Goal: Task Accomplishment & Management: Manage account settings

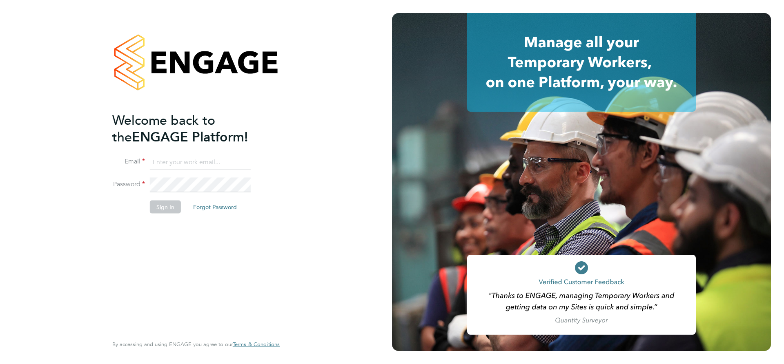
type input "[EMAIL_ADDRESS][DOMAIN_NAME]"
click at [171, 210] on button "Sign In" at bounding box center [165, 206] width 31 height 13
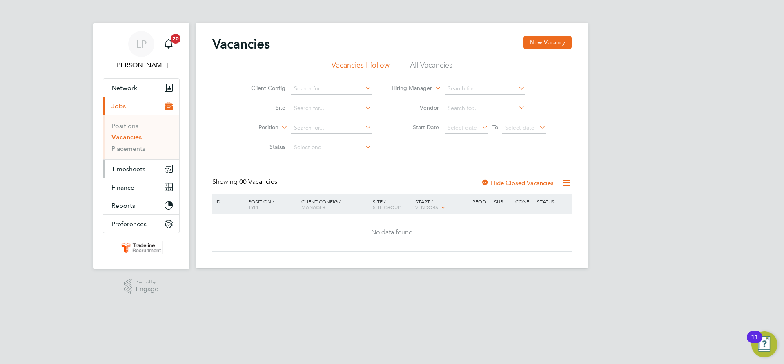
click at [123, 168] on span "Timesheets" at bounding box center [128, 169] width 34 height 8
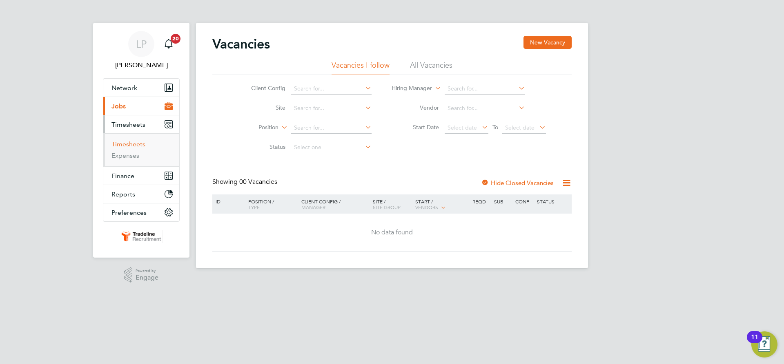
click at [120, 145] on link "Timesheets" at bounding box center [128, 144] width 34 height 8
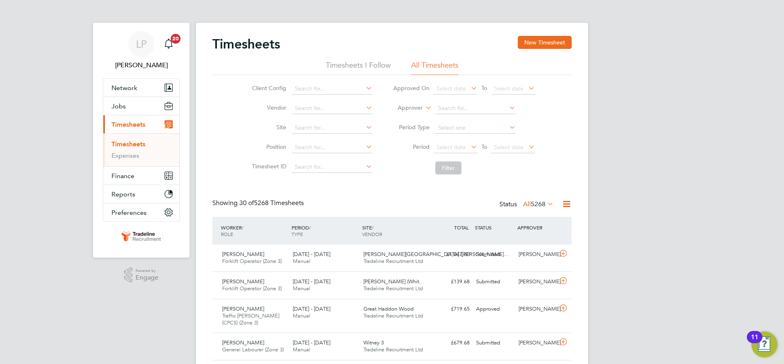
click at [410, 107] on label "Approver" at bounding box center [404, 108] width 37 height 8
click at [402, 115] on li "Worker" at bounding box center [402, 117] width 40 height 11
click at [445, 108] on input at bounding box center [475, 108] width 80 height 11
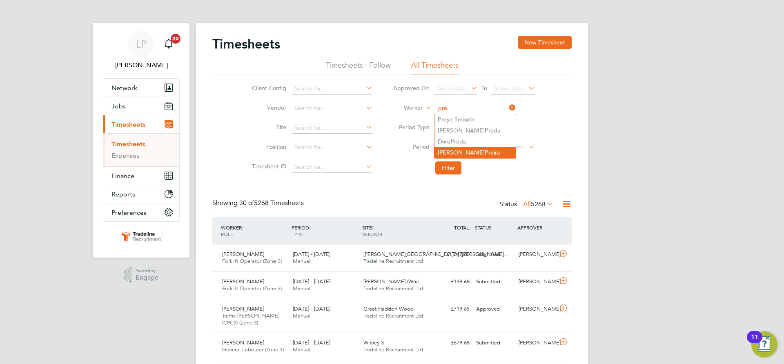
click at [449, 150] on li "[PERSON_NAME] Pre [PERSON_NAME]" at bounding box center [474, 152] width 81 height 11
type input "[PERSON_NAME]"
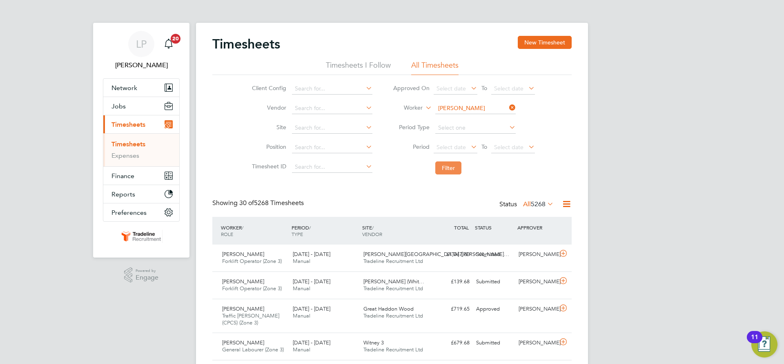
click at [446, 172] on button "Filter" at bounding box center [448, 168] width 26 height 13
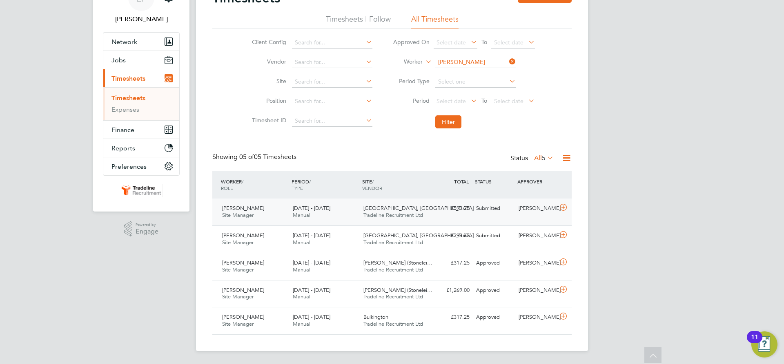
click at [369, 206] on span "[GEOGRAPHIC_DATA], [GEOGRAPHIC_DATA]" at bounding box center [418, 208] width 110 height 7
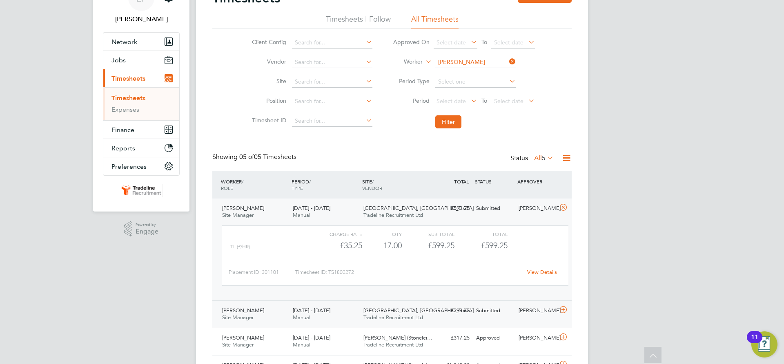
click at [383, 315] on span "Tradeline Recruitment Ltd" at bounding box center [393, 317] width 60 height 7
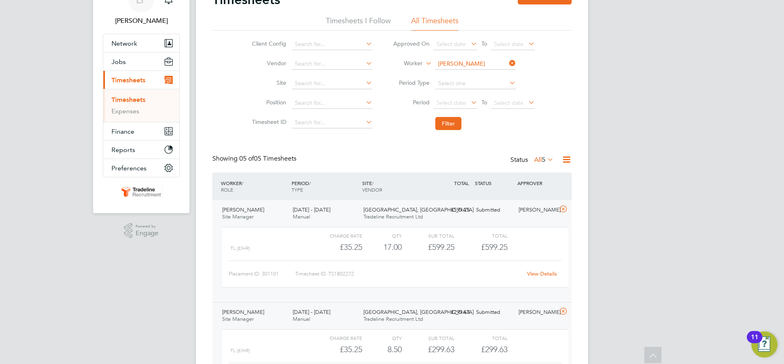
scroll to position [5, 0]
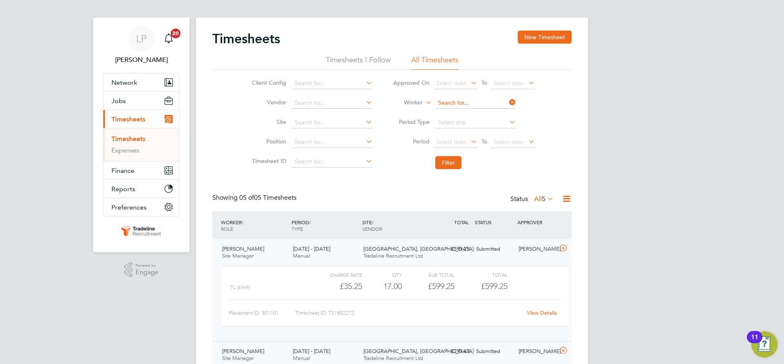
click at [480, 100] on input at bounding box center [475, 103] width 80 height 11
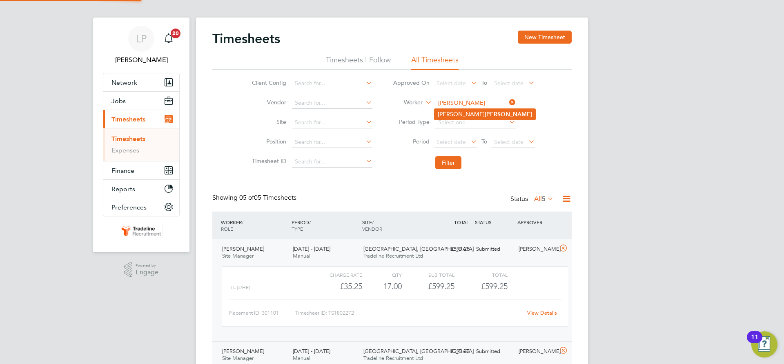
click at [484, 111] on b "[PERSON_NAME]" at bounding box center [507, 114] width 47 height 7
type input "[PERSON_NAME]"
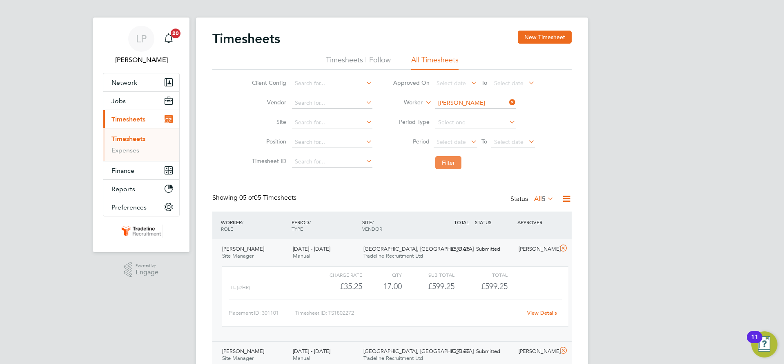
click at [446, 163] on button "Filter" at bounding box center [448, 162] width 26 height 13
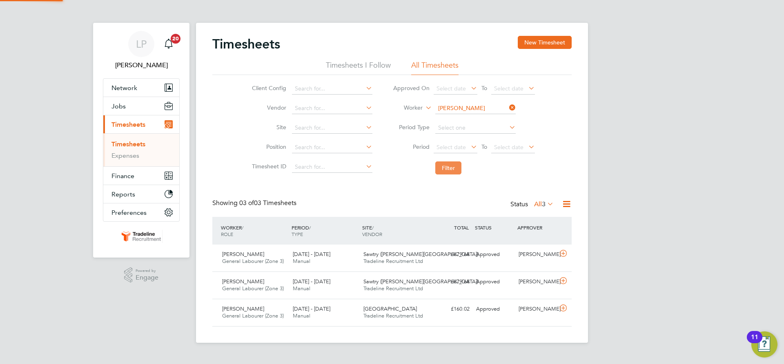
scroll to position [4, 4]
click at [549, 39] on button "New Timesheet" at bounding box center [545, 42] width 54 height 13
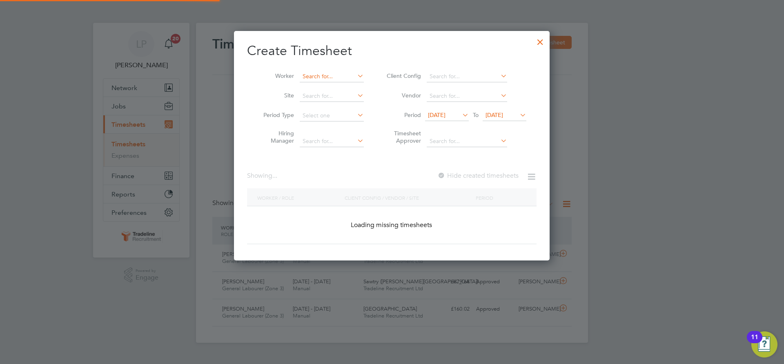
scroll to position [1370, 316]
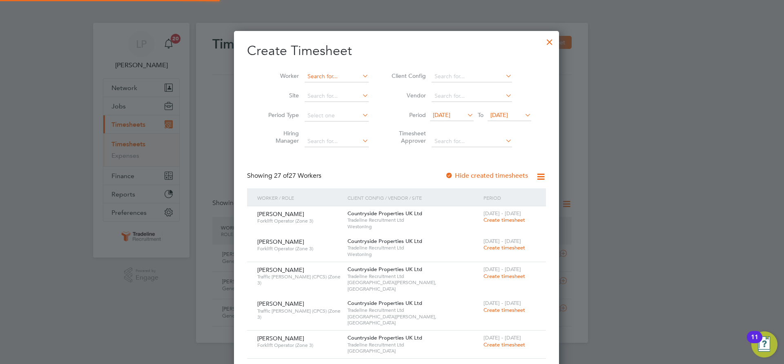
click at [323, 75] on input at bounding box center [336, 76] width 64 height 11
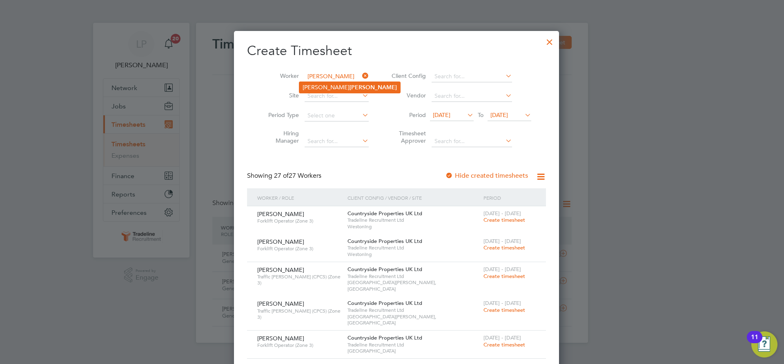
click at [349, 86] on b "[PERSON_NAME]" at bounding box center [372, 87] width 47 height 7
type input "[PERSON_NAME]"
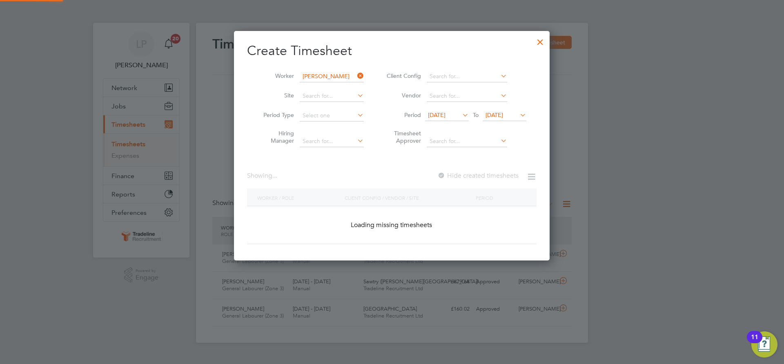
scroll to position [230, 316]
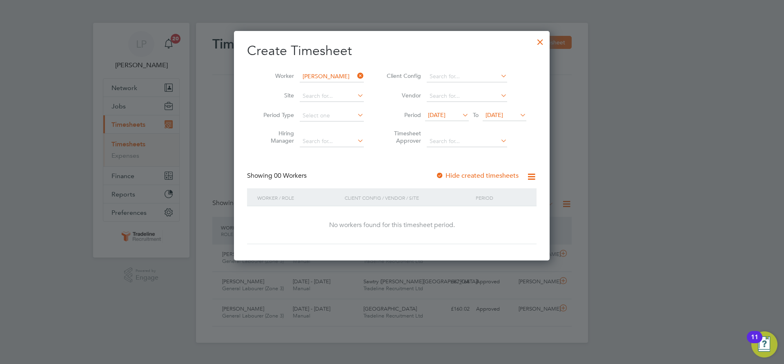
click at [442, 175] on div at bounding box center [439, 176] width 8 height 8
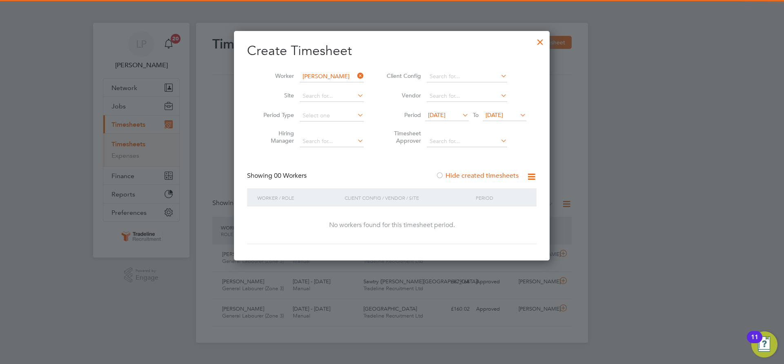
click at [502, 118] on span "[DATE]" at bounding box center [494, 114] width 18 height 7
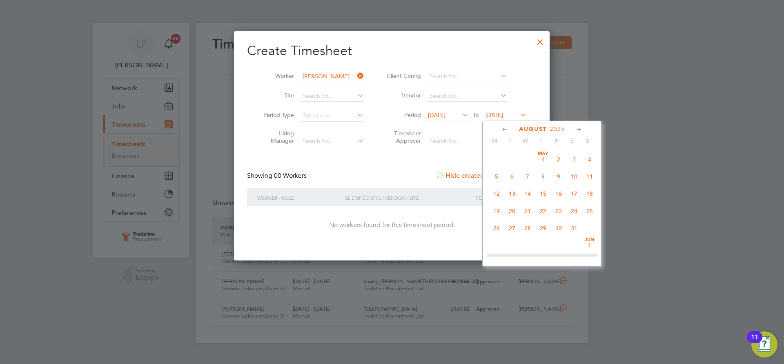
scroll to position [318, 0]
click at [560, 228] on span "12" at bounding box center [559, 221] width 16 height 16
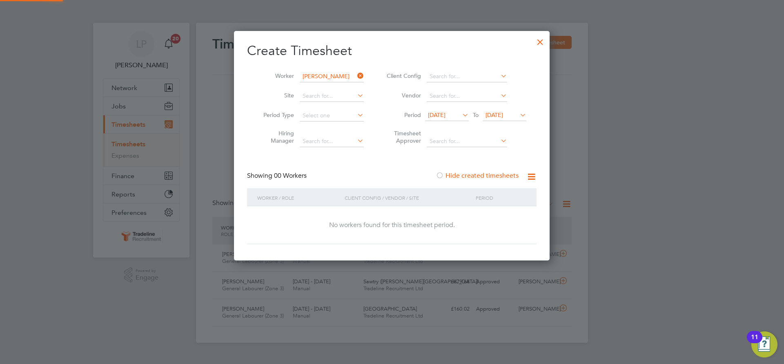
scroll to position [4, 4]
click at [329, 76] on input "[PERSON_NAME]" at bounding box center [332, 76] width 64 height 11
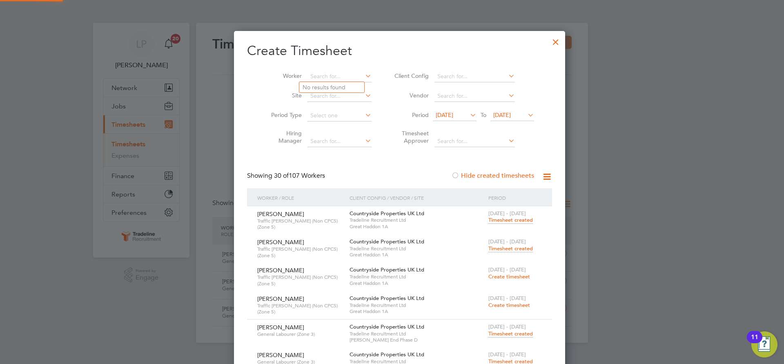
click at [548, 46] on div at bounding box center [555, 40] width 15 height 15
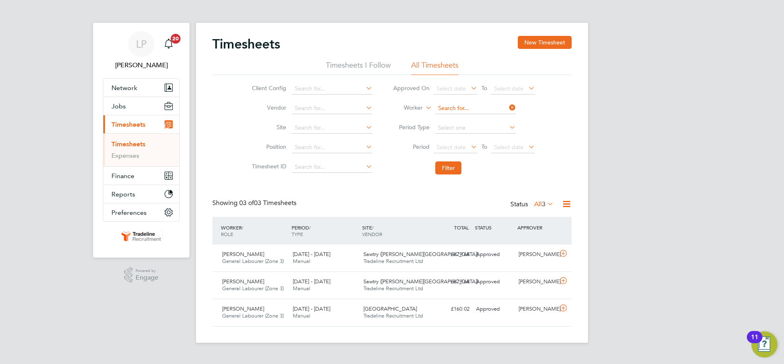
click at [458, 108] on input at bounding box center [475, 108] width 80 height 11
click at [484, 133] on b "Simp" at bounding box center [490, 130] width 13 height 7
type input "[PERSON_NAME]"
click at [444, 166] on button "Filter" at bounding box center [448, 168] width 26 height 13
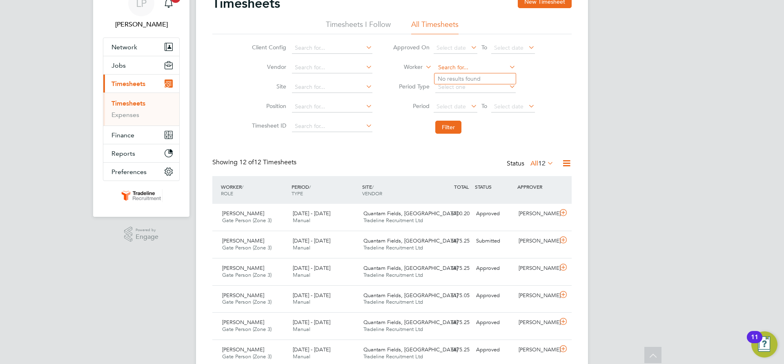
click at [467, 66] on input at bounding box center [475, 67] width 80 height 11
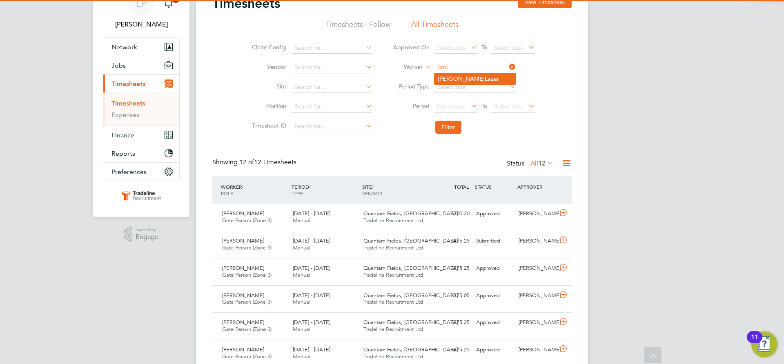
click at [456, 80] on li "Florin-[PERSON_NAME] r" at bounding box center [474, 78] width 81 height 11
type input "Florin-[PERSON_NAME]"
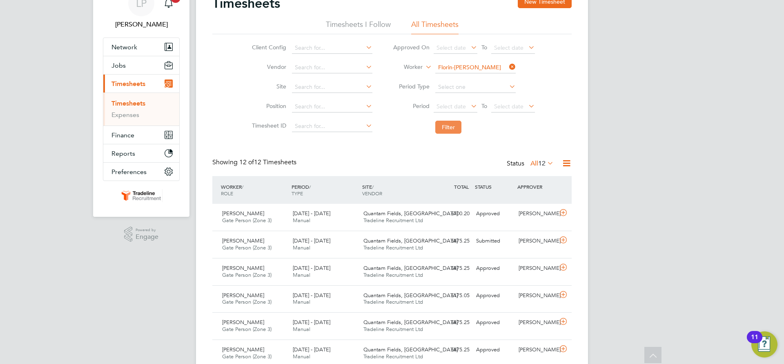
click at [450, 130] on button "Filter" at bounding box center [448, 127] width 26 height 13
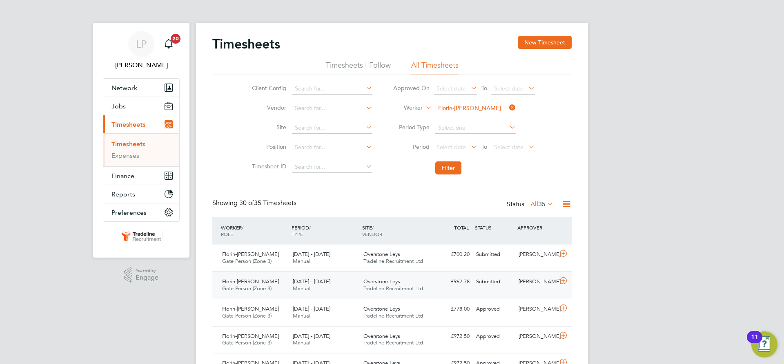
click at [406, 284] on div "Overstone Leys Tradeline Recruitment Ltd" at bounding box center [395, 285] width 71 height 20
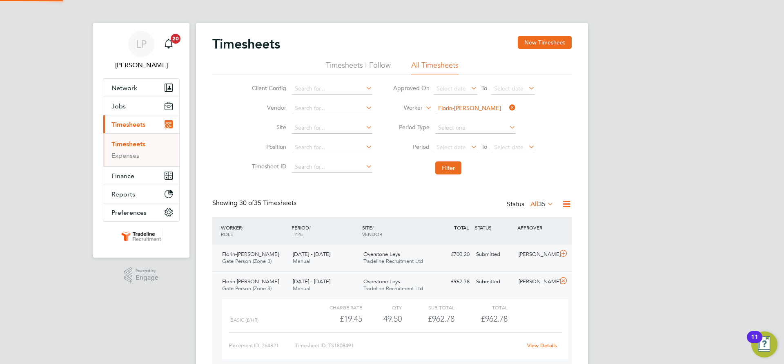
click at [410, 263] on span "Tradeline Recruitment Ltd" at bounding box center [393, 261] width 60 height 7
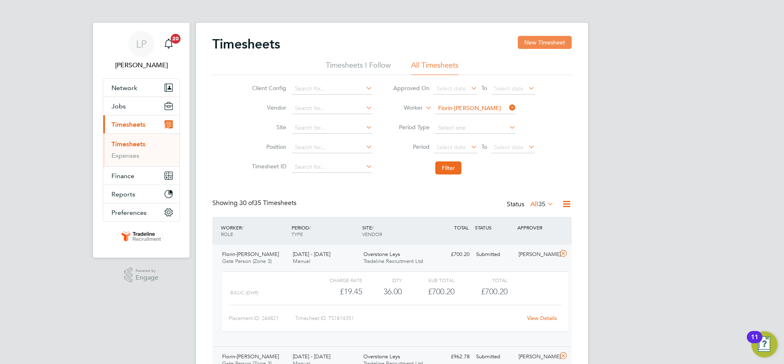
click at [536, 49] on button "New Timesheet" at bounding box center [545, 42] width 54 height 13
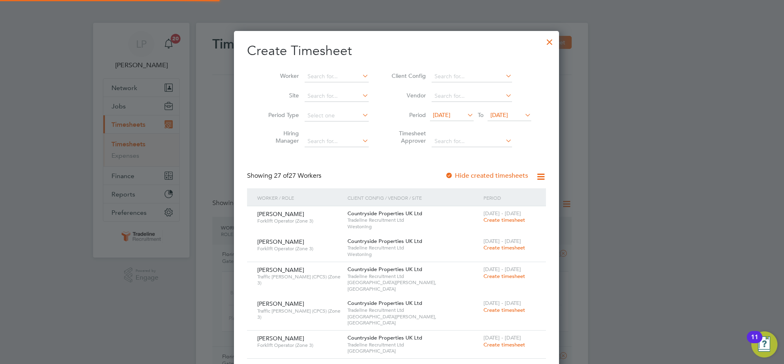
scroll to position [1370, 316]
click at [318, 79] on input at bounding box center [336, 76] width 64 height 11
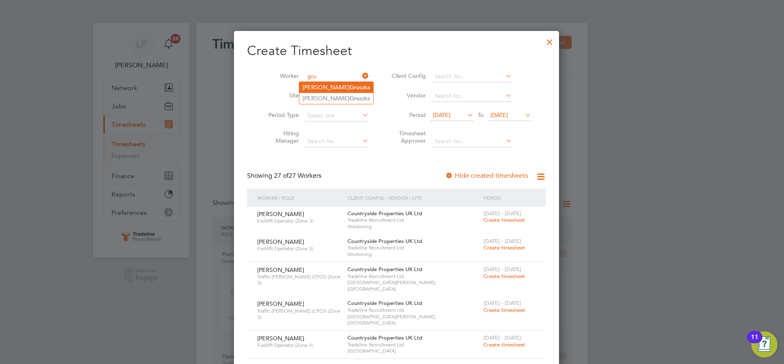
click at [349, 90] on li "[PERSON_NAME] szka" at bounding box center [336, 87] width 74 height 11
type input "[PERSON_NAME]"
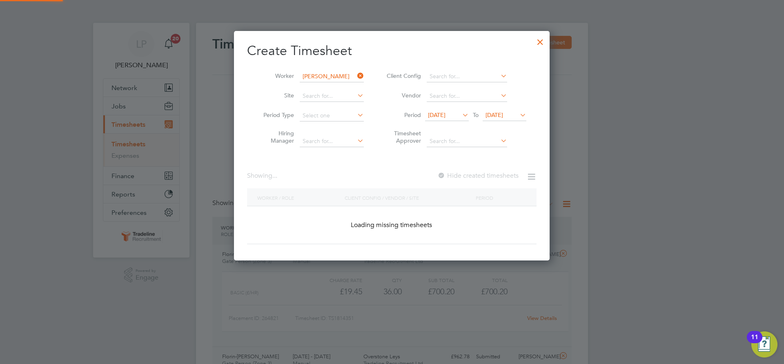
scroll to position [230, 316]
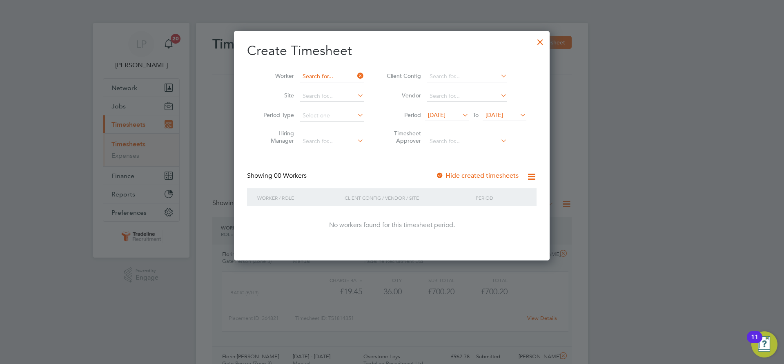
click at [342, 76] on input at bounding box center [332, 76] width 64 height 11
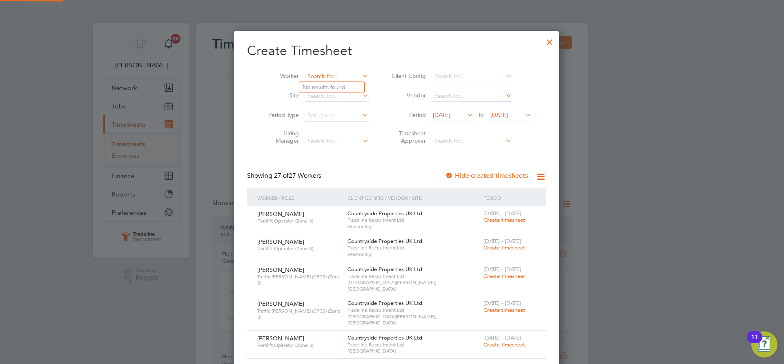
scroll to position [1370, 316]
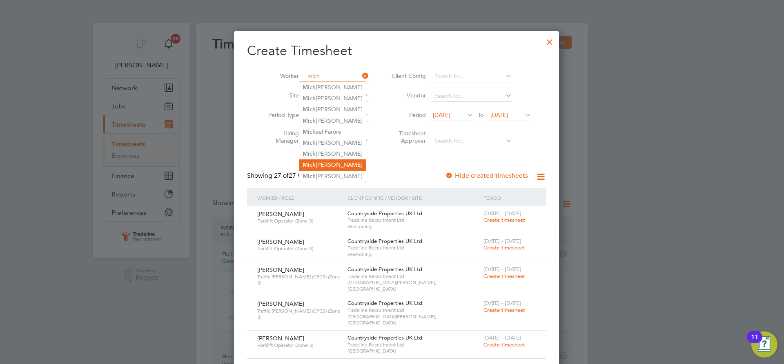
click at [346, 163] on li "Mich [PERSON_NAME]" at bounding box center [332, 165] width 67 height 11
type input "[PERSON_NAME]"
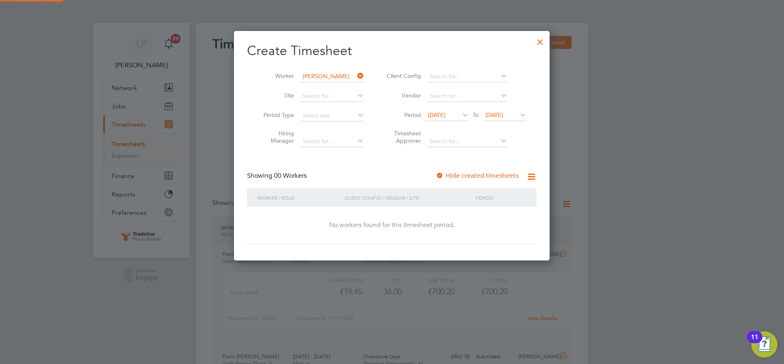
scroll to position [230, 316]
click at [355, 76] on icon at bounding box center [355, 75] width 0 height 11
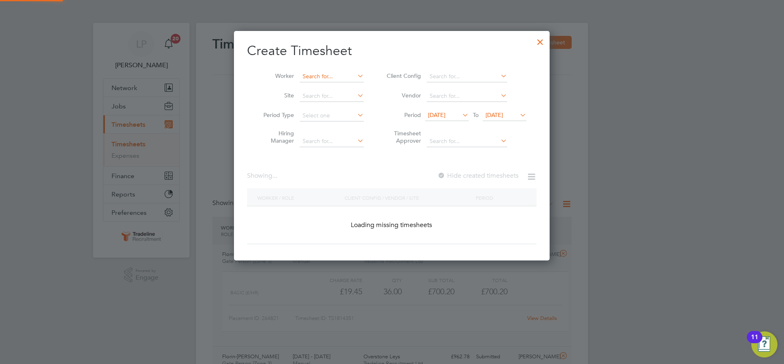
click at [332, 79] on input at bounding box center [332, 76] width 64 height 11
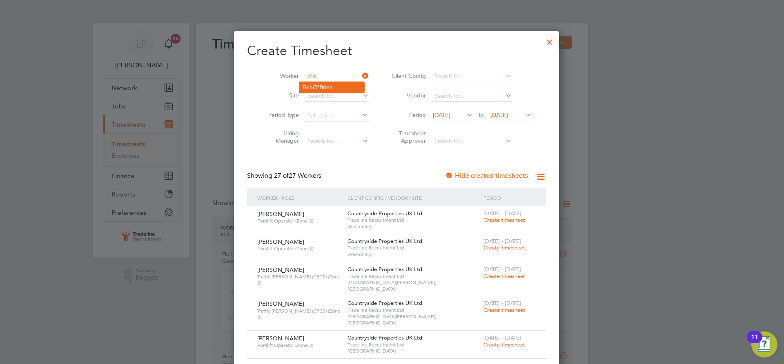
click at [333, 89] on li "[PERSON_NAME] rien" at bounding box center [331, 87] width 65 height 11
type input "[PERSON_NAME]"
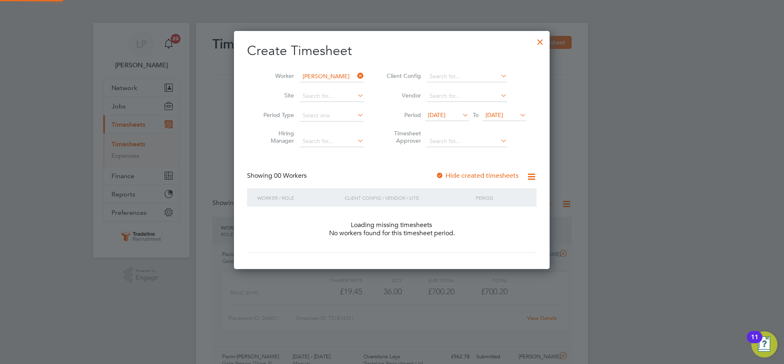
scroll to position [230, 316]
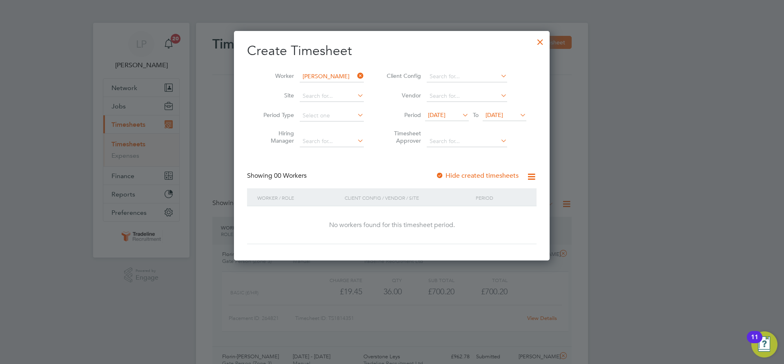
click at [443, 176] on div at bounding box center [439, 176] width 8 height 8
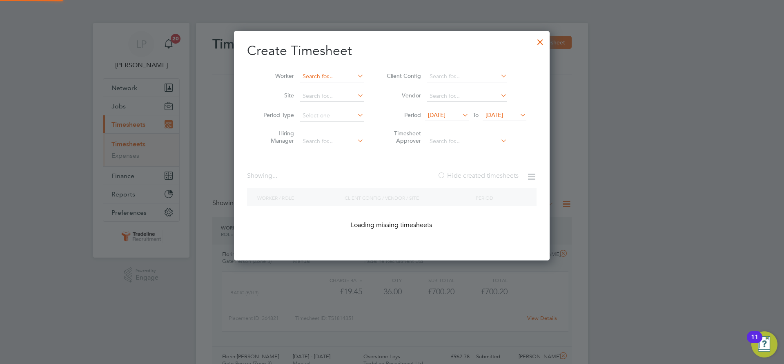
click at [337, 79] on input at bounding box center [332, 76] width 64 height 11
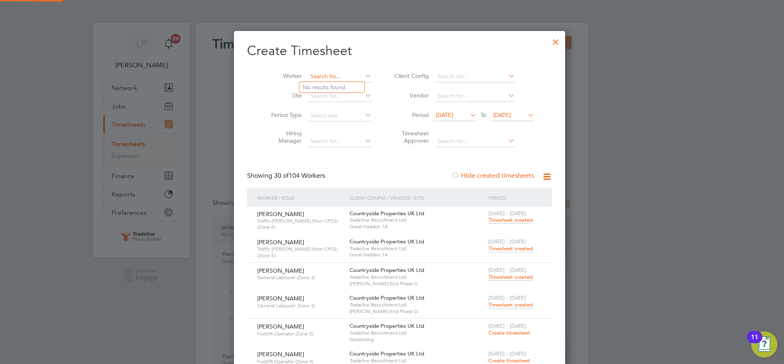
scroll to position [1895, 316]
click at [548, 41] on div at bounding box center [555, 40] width 15 height 15
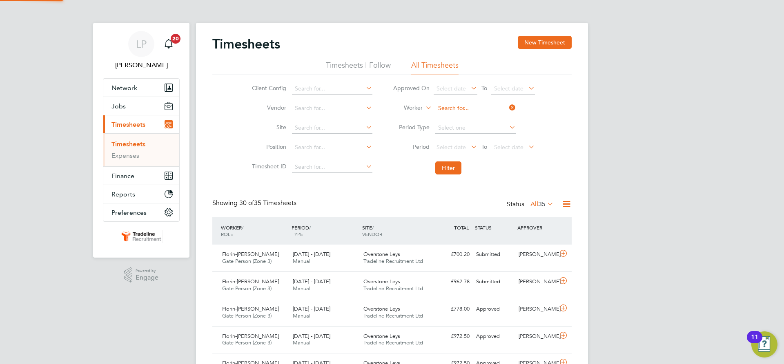
click at [448, 111] on input at bounding box center [475, 108] width 80 height 11
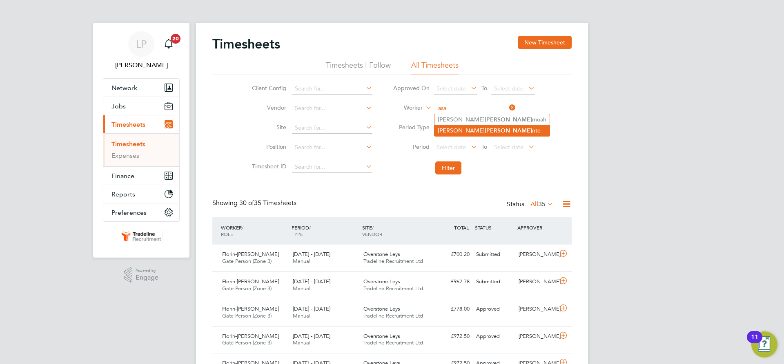
drag, startPoint x: 455, startPoint y: 120, endPoint x: 462, endPoint y: 124, distance: 8.0
click at [455, 120] on li "[PERSON_NAME] moah" at bounding box center [491, 119] width 115 height 11
type input "[PERSON_NAME]"
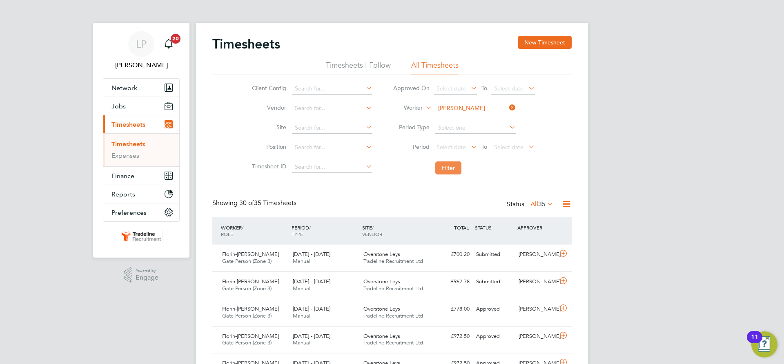
click at [456, 162] on button "Filter" at bounding box center [448, 168] width 26 height 13
click at [471, 105] on input at bounding box center [475, 108] width 80 height 11
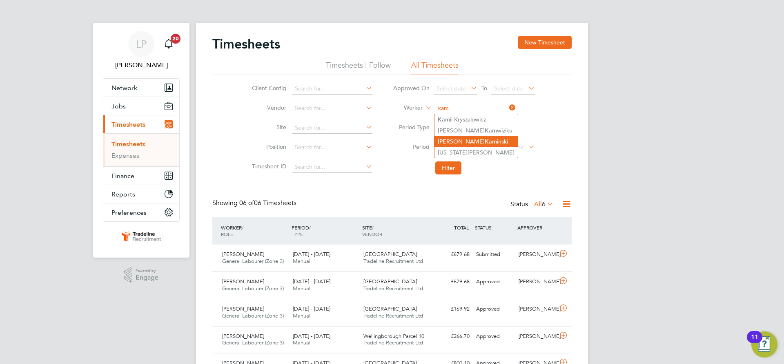
click at [484, 141] on b "Kam" at bounding box center [490, 141] width 12 height 7
type input "[PERSON_NAME]"
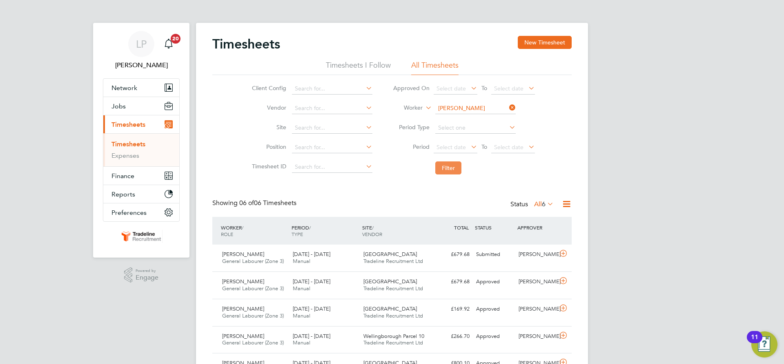
click at [451, 169] on button "Filter" at bounding box center [448, 168] width 26 height 13
click at [452, 260] on div "£838.08 Submitted" at bounding box center [451, 254] width 42 height 13
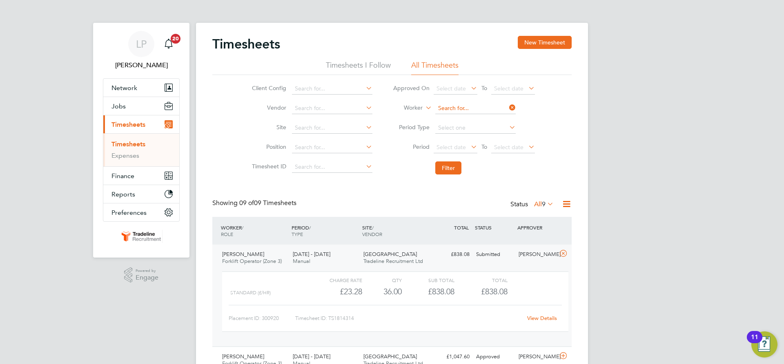
click at [479, 110] on input at bounding box center [475, 108] width 80 height 11
click at [478, 117] on li "Vadim Kez un" at bounding box center [474, 119] width 81 height 11
type input "[PERSON_NAME]"
click at [452, 167] on button "Filter" at bounding box center [448, 168] width 26 height 13
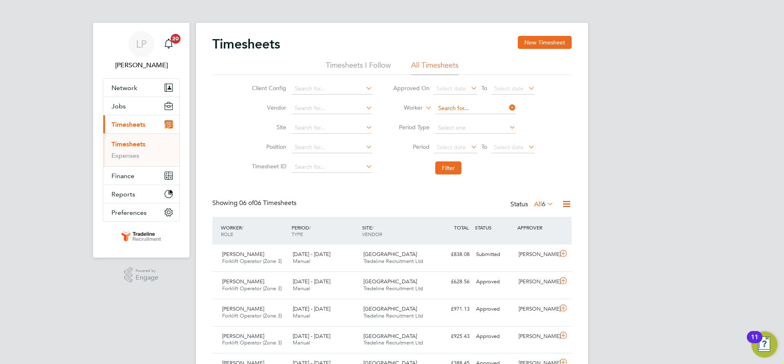
click at [452, 109] on input at bounding box center [475, 108] width 80 height 11
click at [533, 43] on button "New Timesheet" at bounding box center [545, 42] width 54 height 13
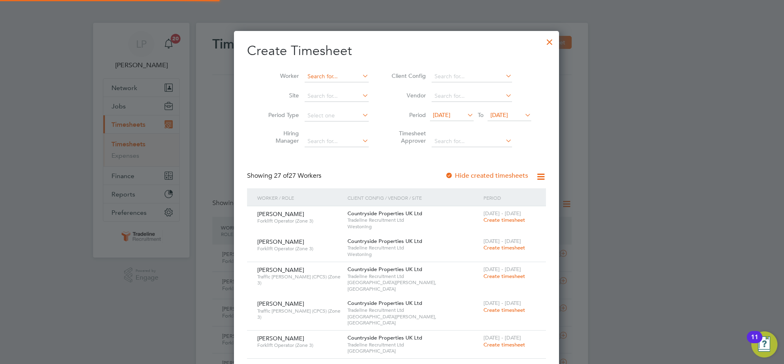
click at [341, 74] on input at bounding box center [336, 76] width 64 height 11
drag, startPoint x: 329, startPoint y: 87, endPoint x: 357, endPoint y: 115, distance: 39.5
click at [349, 87] on b "Wei" at bounding box center [354, 87] width 11 height 7
type input "[PERSON_NAME]"
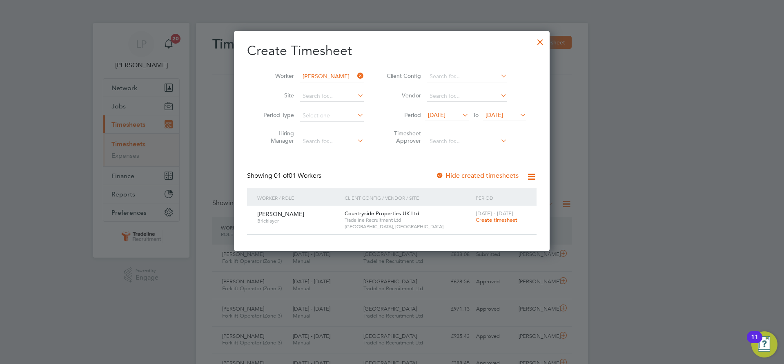
click at [496, 220] on span "Create timesheet" at bounding box center [496, 220] width 42 height 7
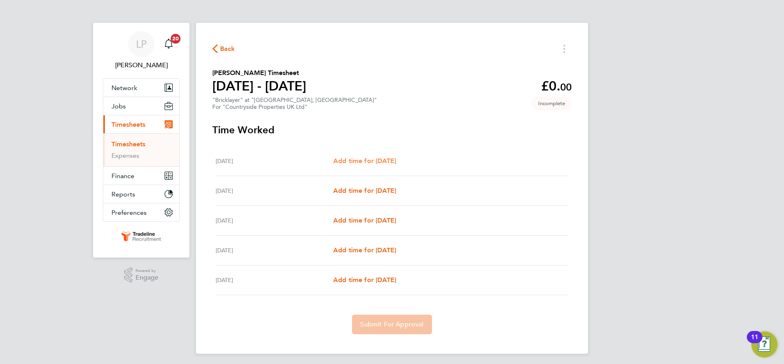
click at [384, 162] on span "Add time for [DATE]" at bounding box center [364, 161] width 63 height 8
select select "30"
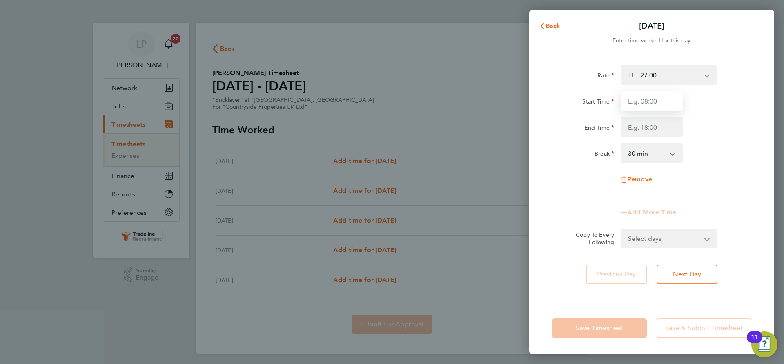
click at [664, 99] on input "Start Time" at bounding box center [651, 101] width 62 height 20
type input "07:00"
click at [656, 126] on input "End Time" at bounding box center [651, 128] width 62 height 20
type input "16:00"
click at [718, 159] on div "Break 0 min 15 min 30 min 45 min 60 min 75 min 90 min" at bounding box center [652, 154] width 206 height 20
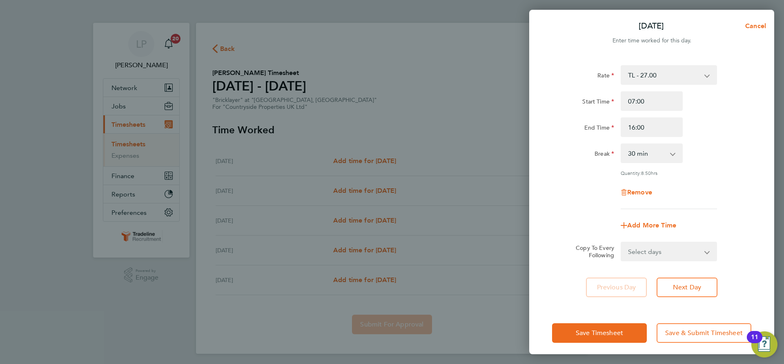
click at [675, 249] on select "Select days Day [DATE] [DATE] [DATE] [DATE]" at bounding box center [664, 252] width 86 height 18
select select "DAY"
click at [621, 243] on select "Select days Day [DATE] [DATE] [DATE] [DATE]" at bounding box center [664, 252] width 86 height 18
select select "[DATE]"
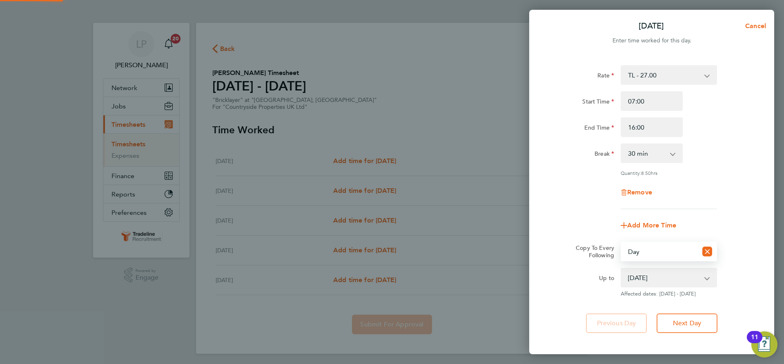
click at [694, 337] on div "Rate TL - 27.00 Start Time 07:00 End Time 16:00 Break 0 min 15 min 30 min 45 mi…" at bounding box center [651, 200] width 245 height 288
click at [692, 322] on span "Next Day" at bounding box center [687, 324] width 28 height 8
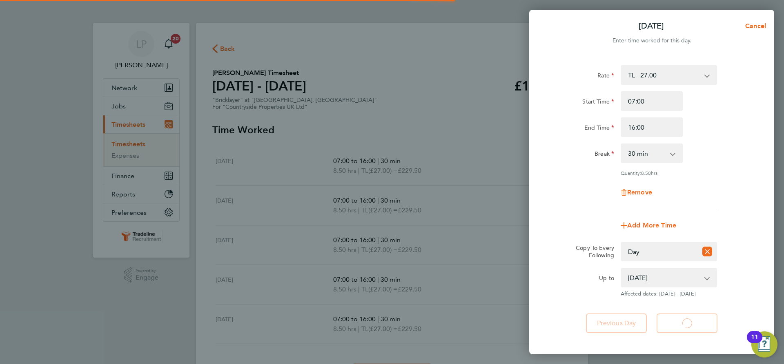
select select "30"
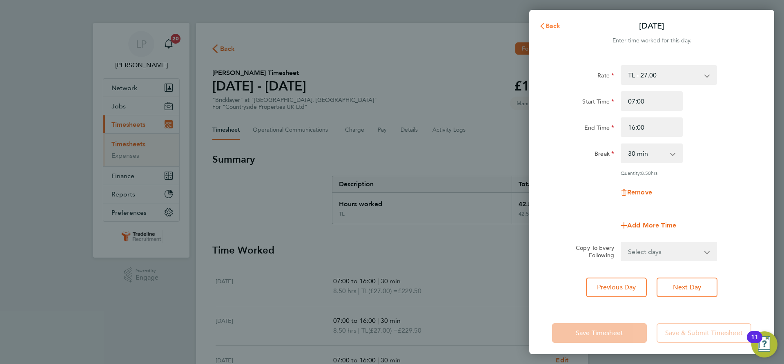
click at [547, 26] on span "Back" at bounding box center [552, 26] width 15 height 8
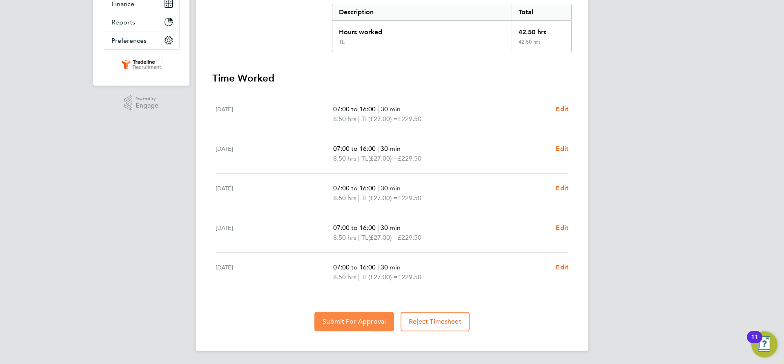
click at [356, 321] on span "Submit For Approval" at bounding box center [353, 322] width 63 height 8
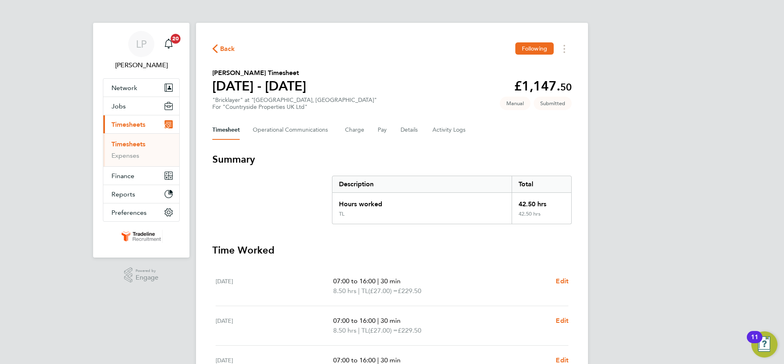
click at [115, 143] on link "Timesheets" at bounding box center [128, 144] width 34 height 8
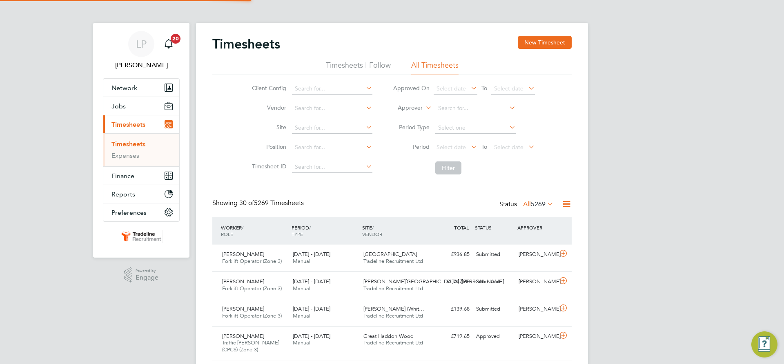
scroll to position [21, 71]
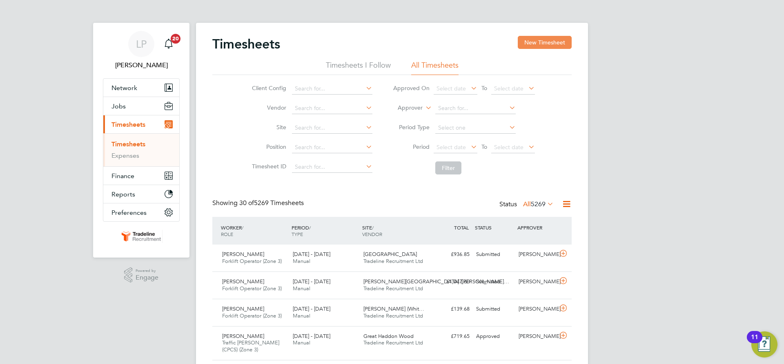
click at [542, 41] on button "New Timesheet" at bounding box center [545, 42] width 54 height 13
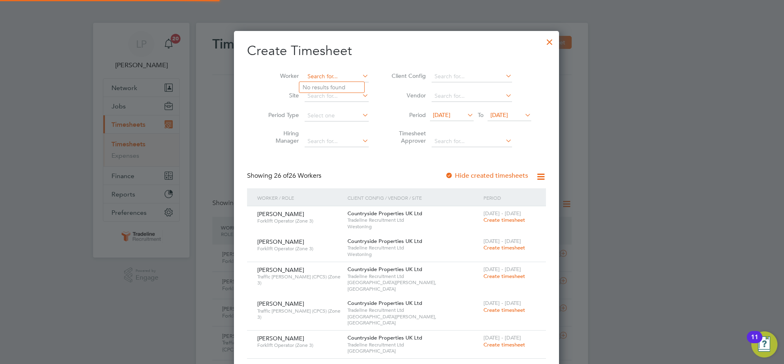
click at [344, 75] on input at bounding box center [336, 76] width 64 height 11
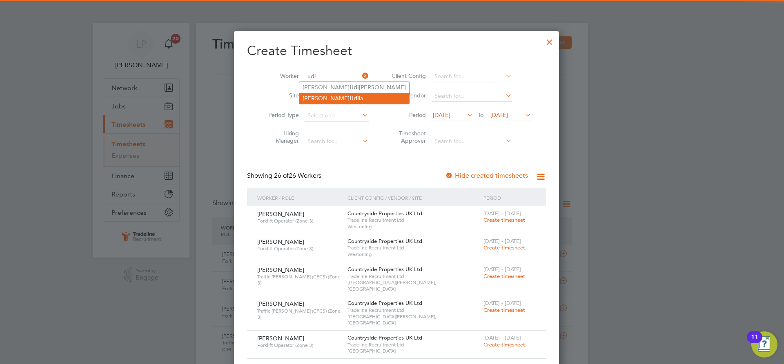
click at [338, 97] on li "[PERSON_NAME] la" at bounding box center [354, 98] width 110 height 11
type input "[PERSON_NAME]"
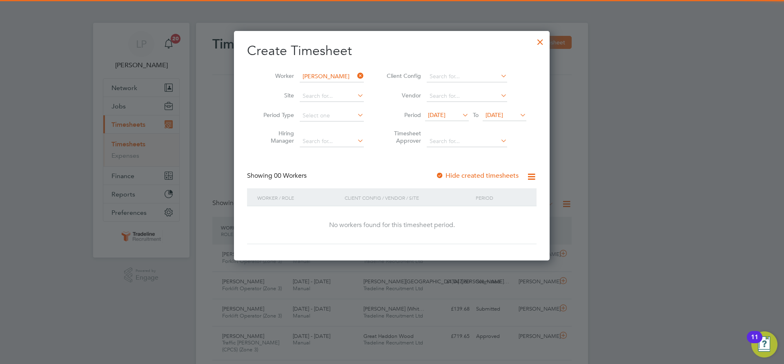
click at [440, 176] on div at bounding box center [439, 176] width 8 height 8
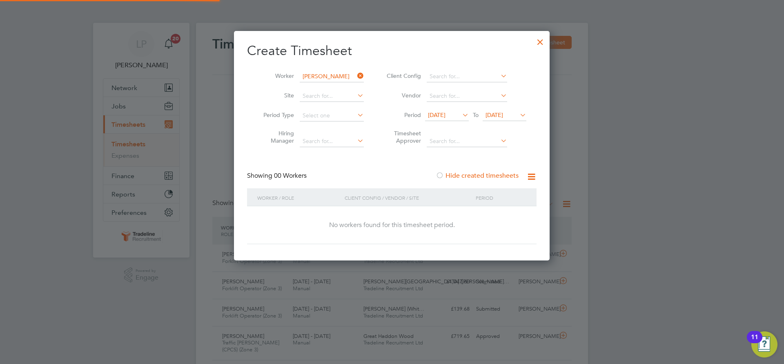
click at [501, 113] on span "[DATE]" at bounding box center [494, 114] width 18 height 7
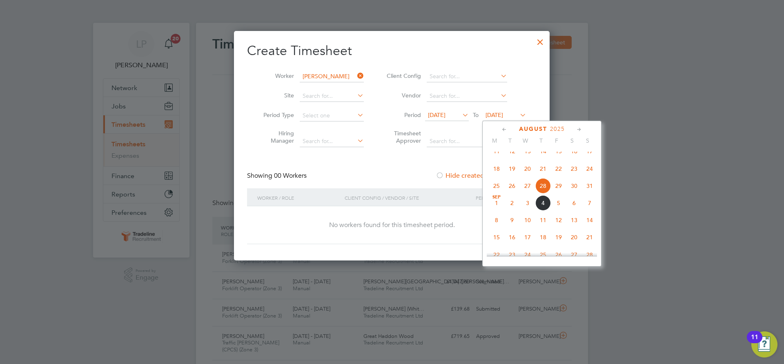
click at [543, 228] on span "11" at bounding box center [543, 221] width 16 height 16
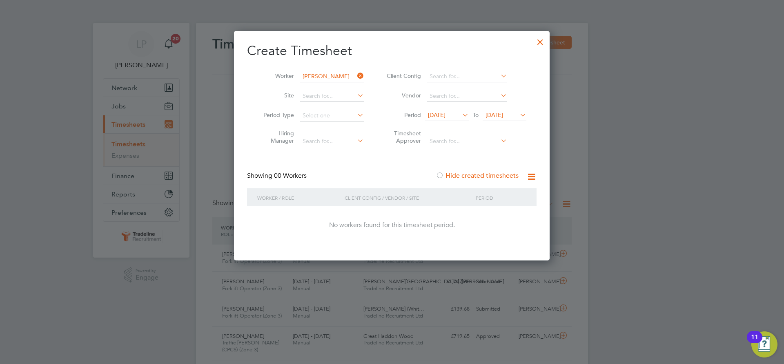
click at [544, 36] on div at bounding box center [540, 40] width 15 height 15
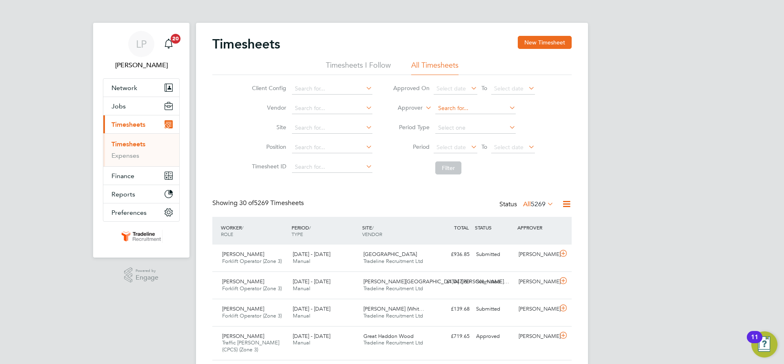
click at [454, 108] on input at bounding box center [475, 108] width 80 height 11
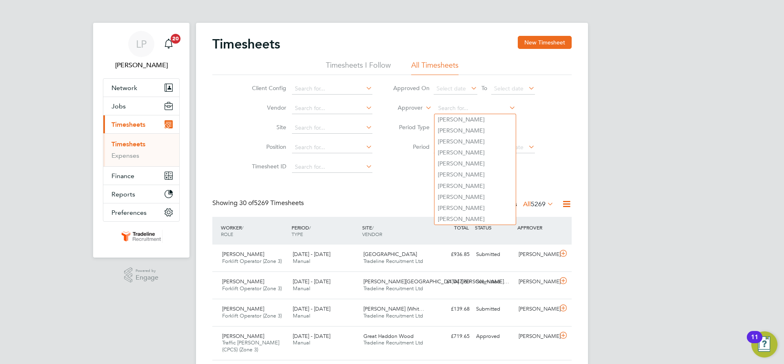
click at [409, 110] on label "Approver" at bounding box center [404, 108] width 37 height 8
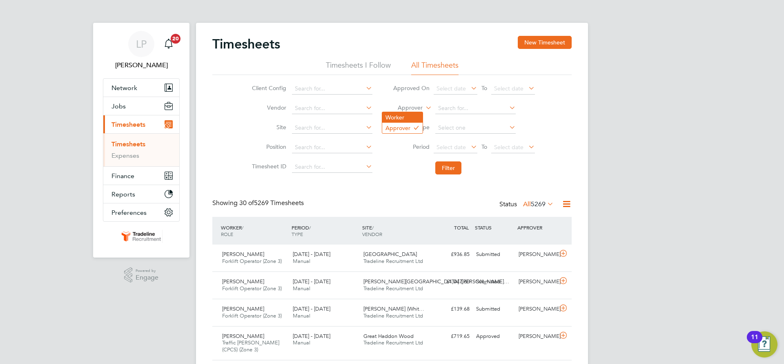
click at [411, 114] on li "Worker" at bounding box center [402, 117] width 40 height 11
click at [444, 111] on input at bounding box center [475, 108] width 80 height 11
type input "zin"
click at [445, 111] on input at bounding box center [475, 108] width 80 height 11
click at [446, 118] on li "[PERSON_NAME] arei" at bounding box center [474, 119] width 81 height 11
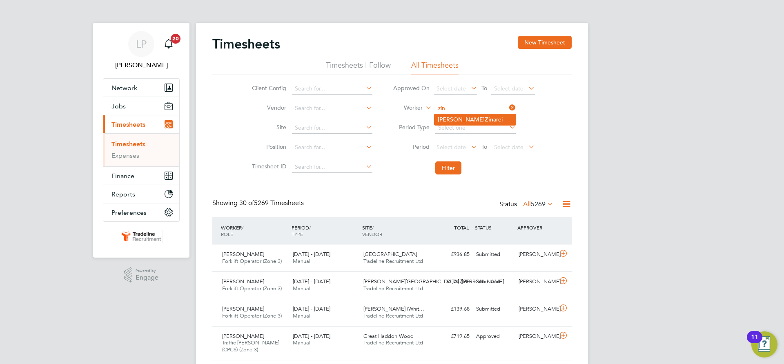
type input "[PERSON_NAME]"
click at [444, 170] on button "Filter" at bounding box center [448, 168] width 26 height 13
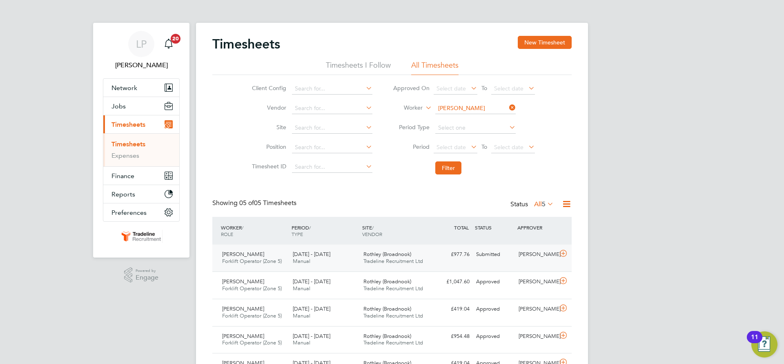
click at [374, 253] on span "Rothley (Broadnook)" at bounding box center [387, 254] width 48 height 7
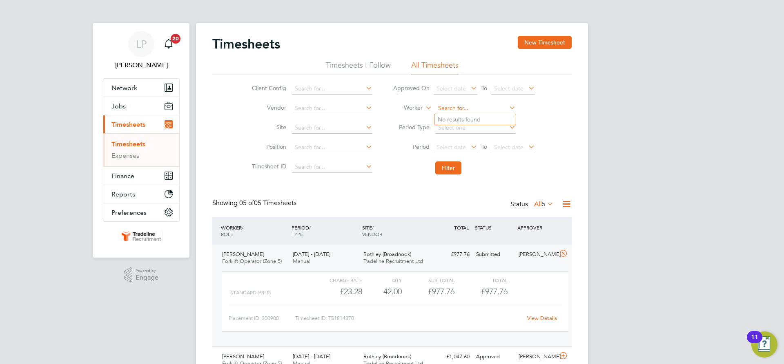
click at [461, 107] on input at bounding box center [475, 108] width 80 height 11
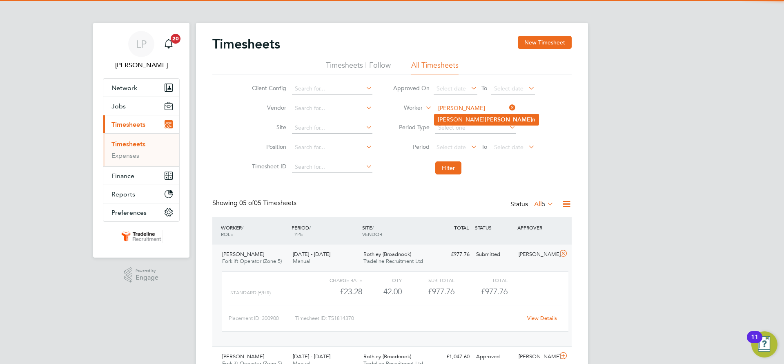
click at [484, 122] on b "[PERSON_NAME]" at bounding box center [507, 119] width 47 height 7
type input "[PERSON_NAME]"
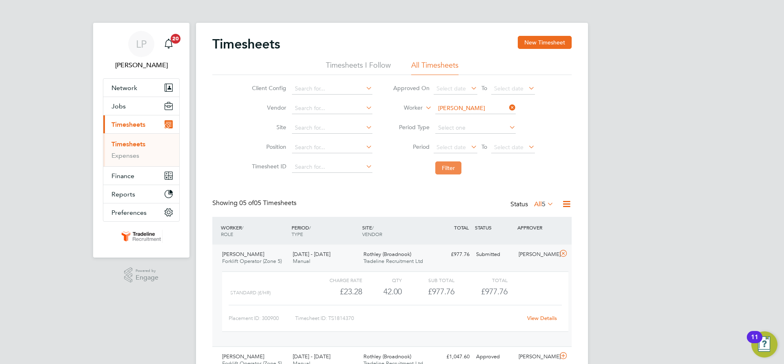
click at [451, 166] on button "Filter" at bounding box center [448, 168] width 26 height 13
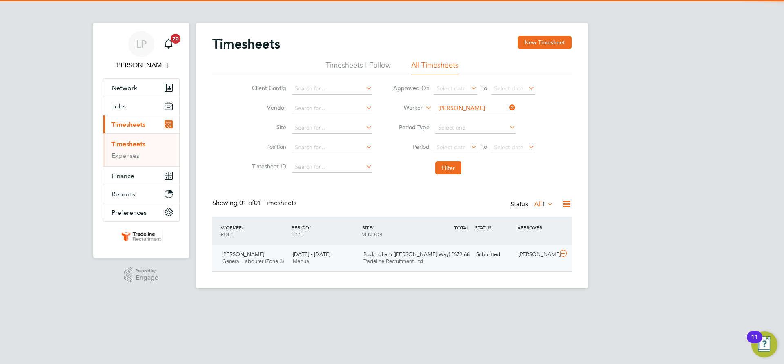
click at [431, 260] on div "£679.68 Submitted" at bounding box center [451, 254] width 42 height 13
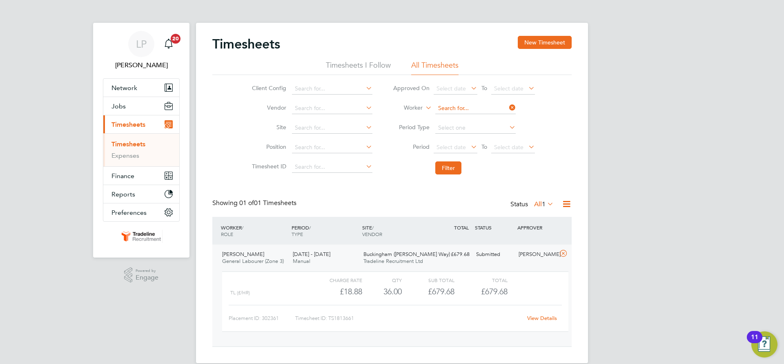
click at [461, 110] on input at bounding box center [475, 108] width 80 height 11
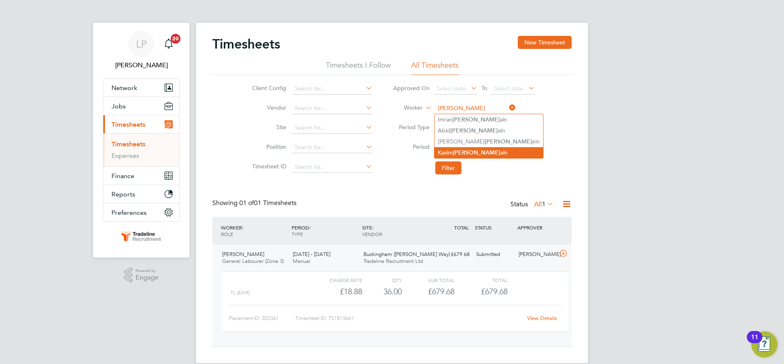
click at [476, 152] on li "[PERSON_NAME] ain" at bounding box center [488, 152] width 109 height 11
type input "[PERSON_NAME]"
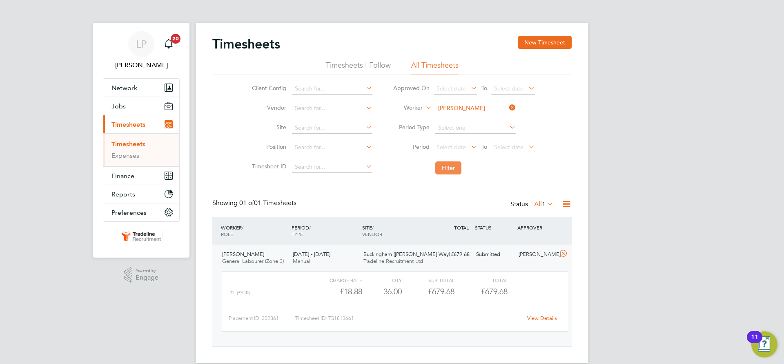
click at [450, 168] on button "Filter" at bounding box center [448, 168] width 26 height 13
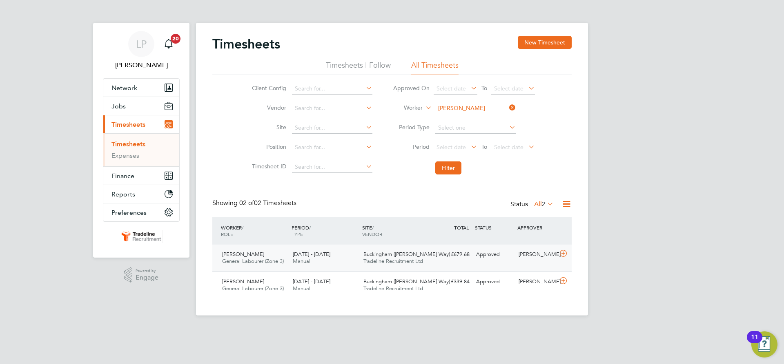
click at [393, 260] on span "Tradeline Recruitment Ltd" at bounding box center [393, 261] width 60 height 7
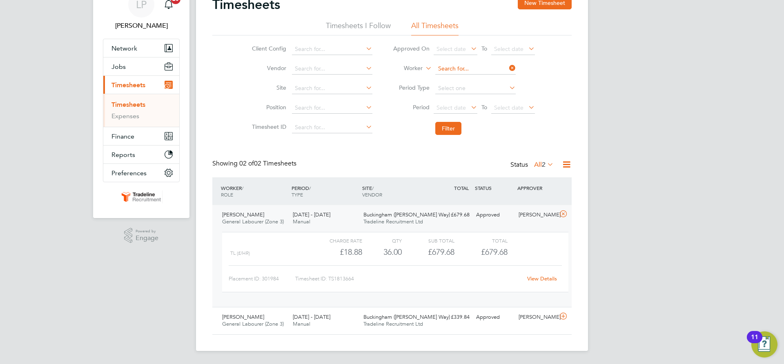
click at [450, 68] on input at bounding box center [475, 68] width 80 height 11
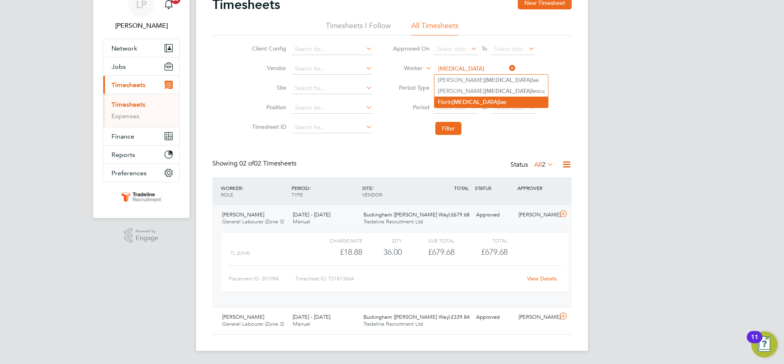
click at [446, 100] on li "[PERSON_NAME][MEDICAL_DATA]" at bounding box center [490, 102] width 113 height 11
type input "[PERSON_NAME]"
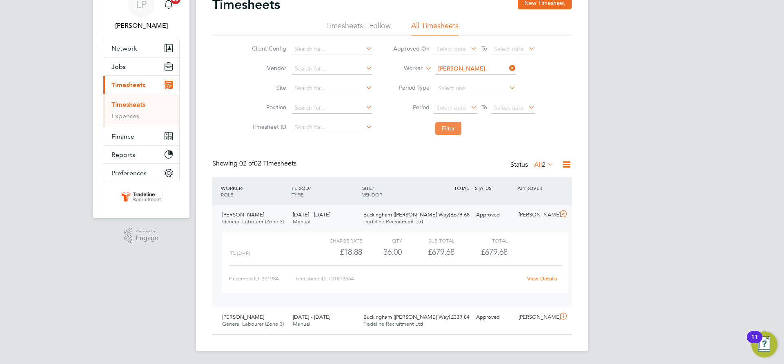
click at [446, 128] on button "Filter" at bounding box center [448, 128] width 26 height 13
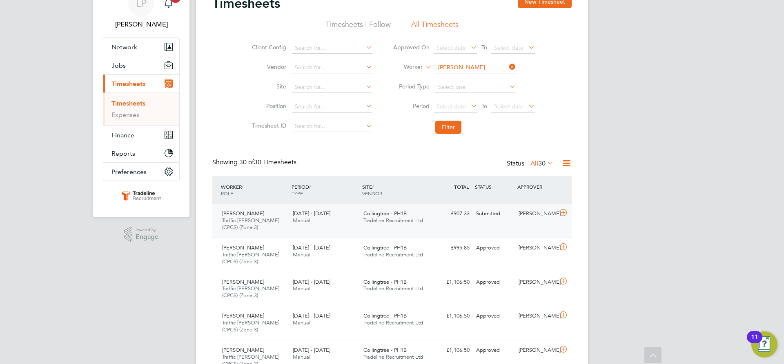
click at [392, 224] on div "Collingtree - PH1B Tradeline Recruitment Ltd" at bounding box center [395, 217] width 71 height 20
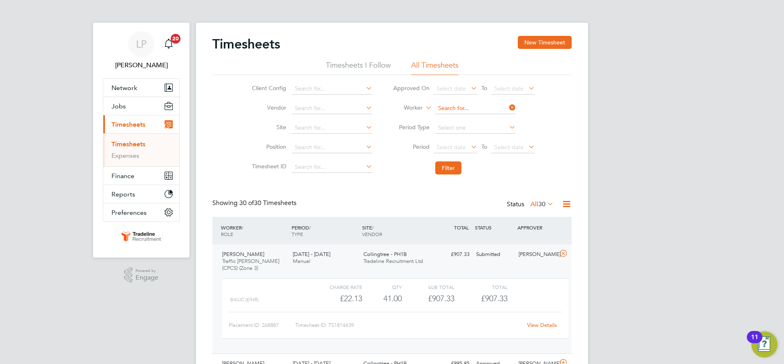
click at [453, 110] on input at bounding box center [475, 108] width 80 height 11
click at [469, 132] on li "[PERSON_NAME]" at bounding box center [490, 130] width 113 height 11
type input "[PERSON_NAME]"
click at [441, 171] on button "Filter" at bounding box center [448, 168] width 26 height 13
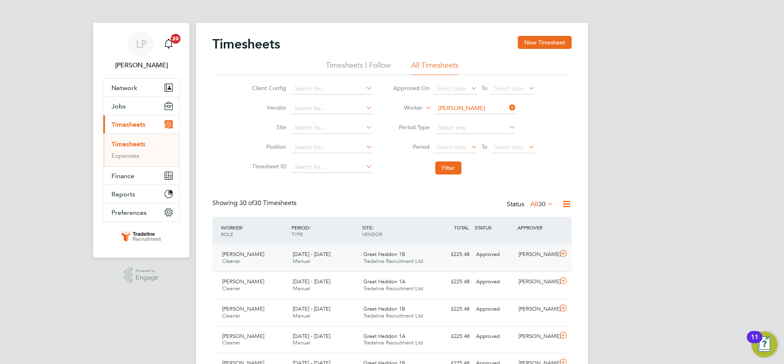
click at [413, 262] on span "Tradeline Recruitment Ltd" at bounding box center [393, 261] width 60 height 7
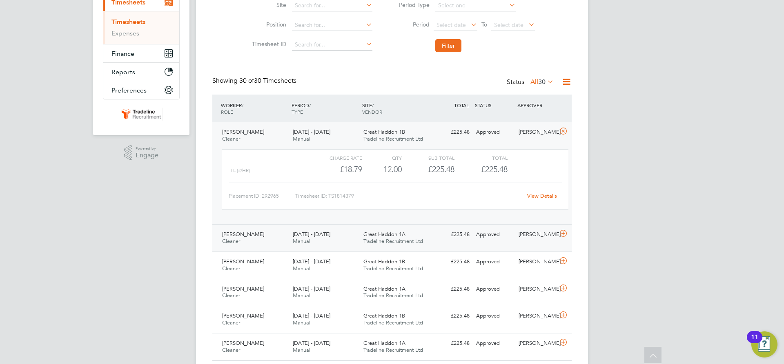
click at [451, 239] on div "£225.48 Approved" at bounding box center [451, 234] width 42 height 13
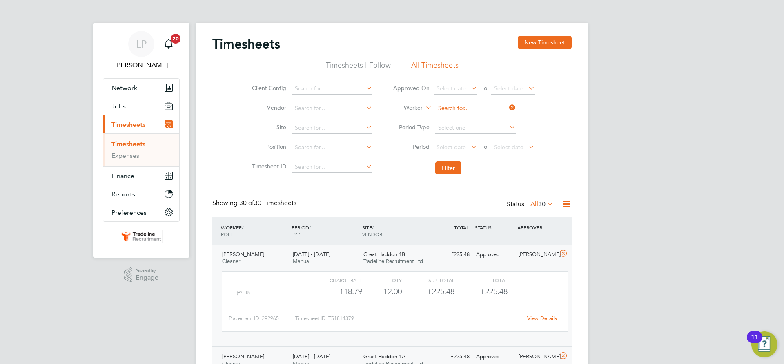
click at [450, 109] on input at bounding box center [475, 108] width 80 height 11
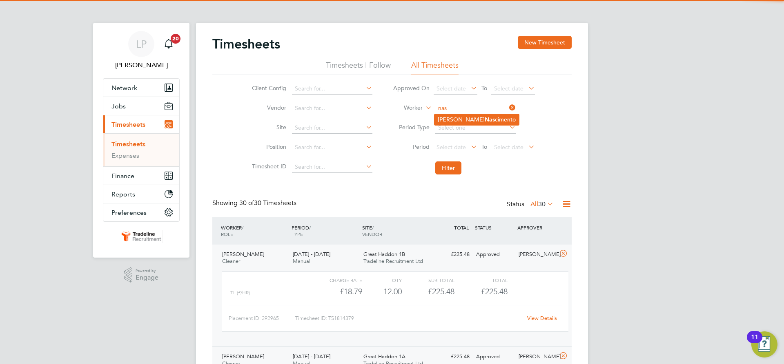
click at [484, 121] on b "Nas" at bounding box center [489, 119] width 10 height 7
type input "[PERSON_NAME]"
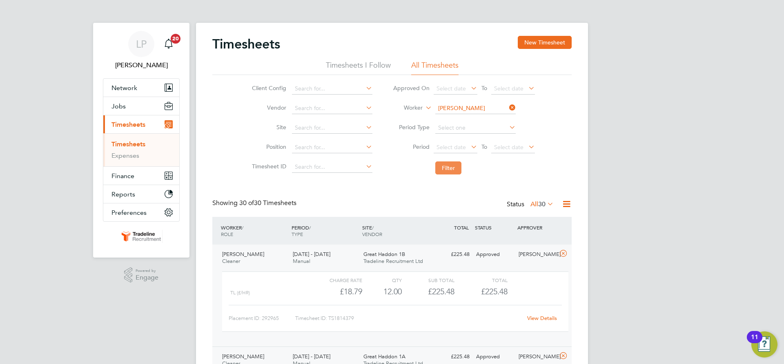
click at [452, 165] on button "Filter" at bounding box center [448, 168] width 26 height 13
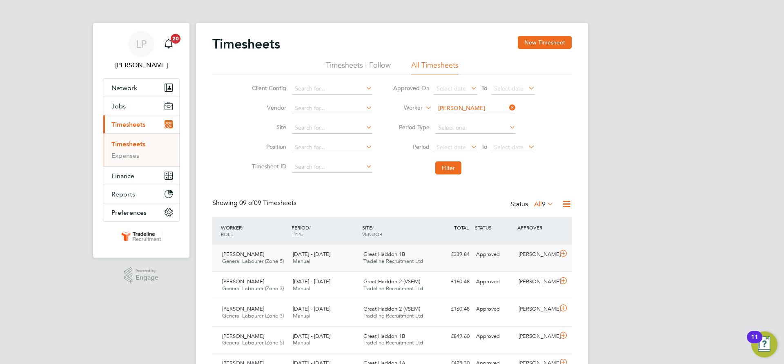
click at [374, 259] on span "Tradeline Recruitment Ltd" at bounding box center [393, 261] width 60 height 7
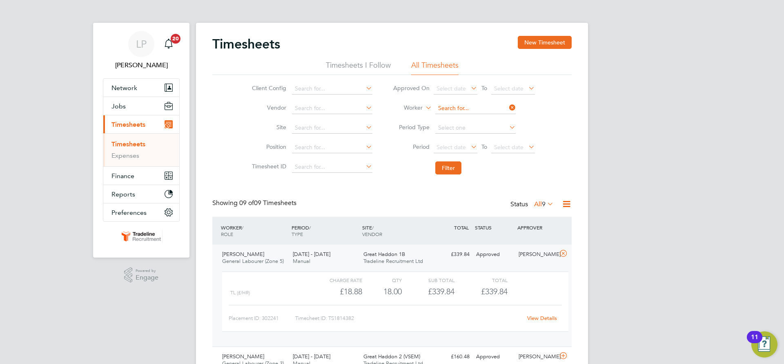
click at [456, 109] on input at bounding box center [475, 108] width 80 height 11
click at [484, 118] on b "[PERSON_NAME]" at bounding box center [507, 119] width 47 height 7
type input "[PERSON_NAME]"
click at [443, 160] on li "Filter" at bounding box center [463, 168] width 162 height 21
click at [444, 165] on button "Filter" at bounding box center [448, 168] width 26 height 13
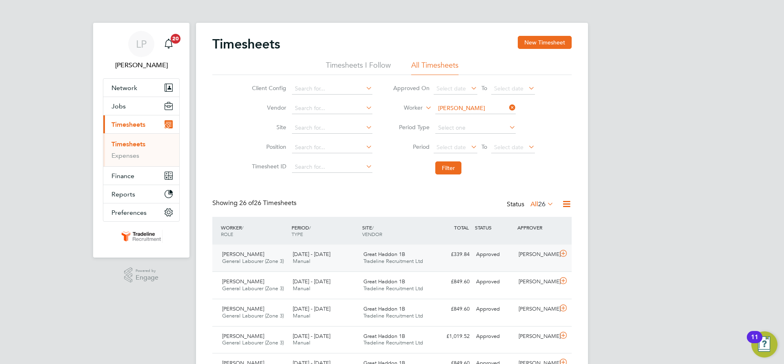
click at [420, 262] on span "Tradeline Recruitment Ltd" at bounding box center [393, 261] width 60 height 7
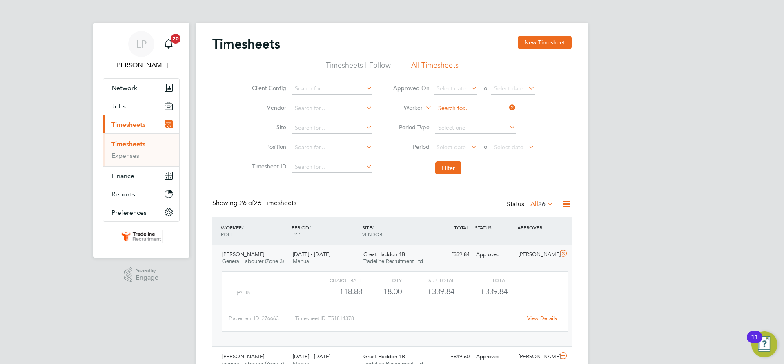
click at [448, 106] on input at bounding box center [475, 108] width 80 height 11
click at [462, 109] on input at bounding box center [475, 108] width 80 height 11
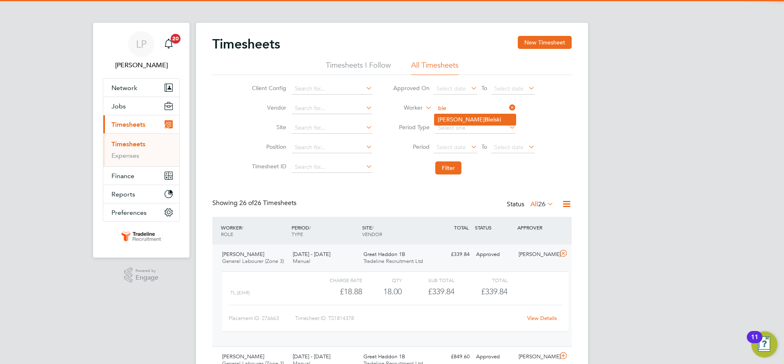
click at [484, 120] on b "Bie" at bounding box center [488, 119] width 9 height 7
type input "[PERSON_NAME]"
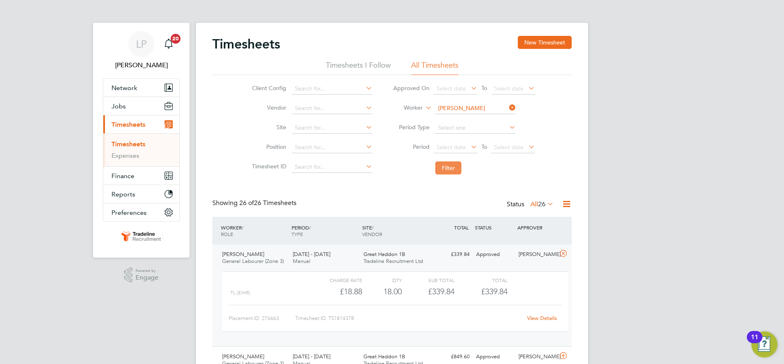
click at [446, 167] on button "Filter" at bounding box center [448, 168] width 26 height 13
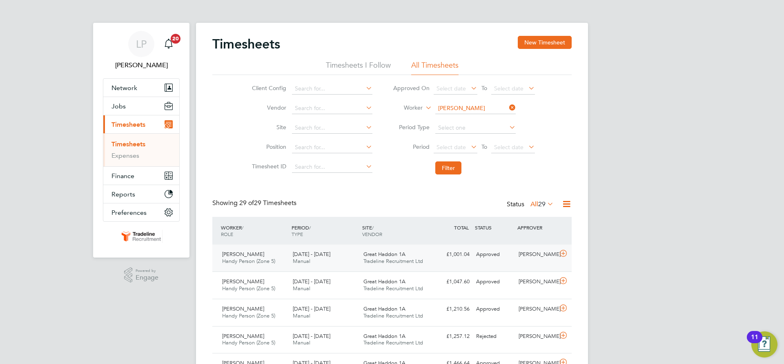
click at [371, 254] on span "Great Haddon 1A" at bounding box center [384, 254] width 42 height 7
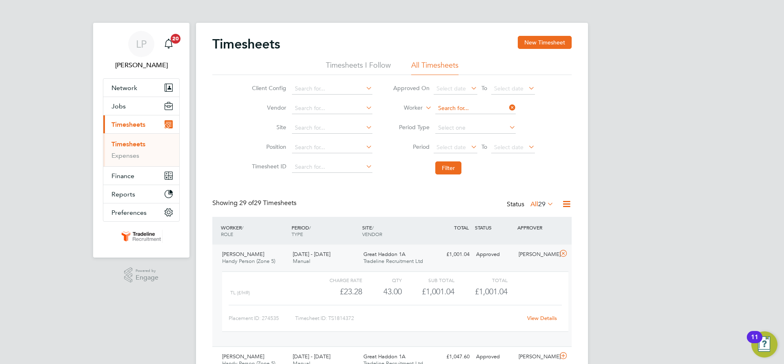
click at [460, 105] on input at bounding box center [475, 108] width 80 height 11
click at [484, 120] on b "New" at bounding box center [490, 119] width 12 height 7
type input "[PERSON_NAME]"
click at [450, 172] on button "Filter" at bounding box center [448, 168] width 26 height 13
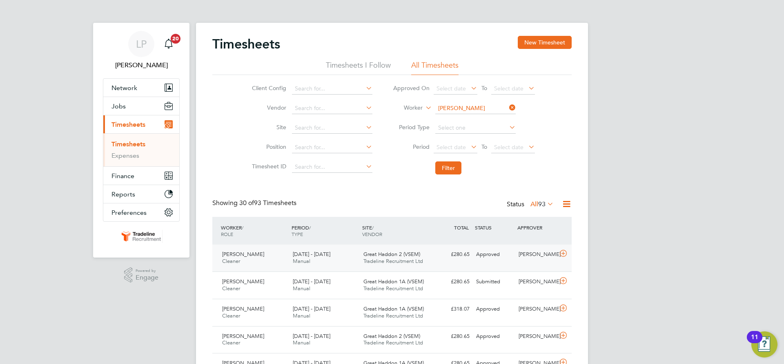
click at [423, 260] on span "Tradeline Recruitment Ltd" at bounding box center [393, 261] width 60 height 7
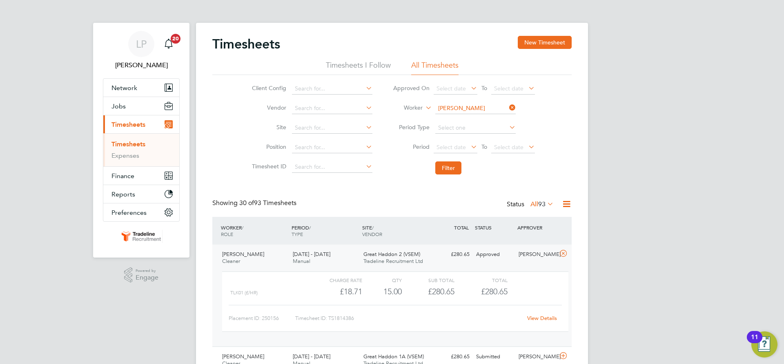
click at [423, 260] on span "Tradeline Recruitment Ltd" at bounding box center [393, 261] width 60 height 7
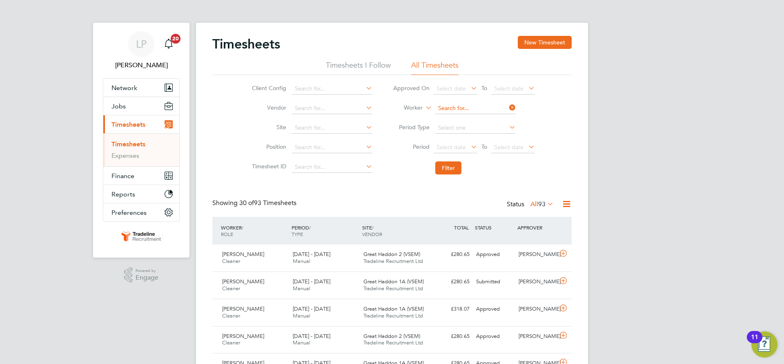
click at [467, 109] on input at bounding box center [475, 108] width 80 height 11
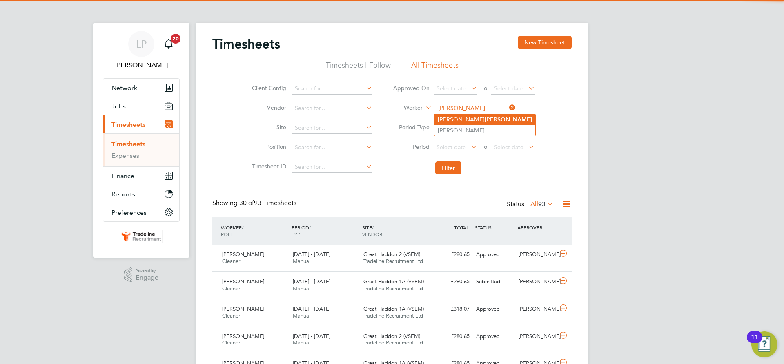
click at [484, 121] on b "[PERSON_NAME]" at bounding box center [507, 119] width 47 height 7
type input "[PERSON_NAME]"
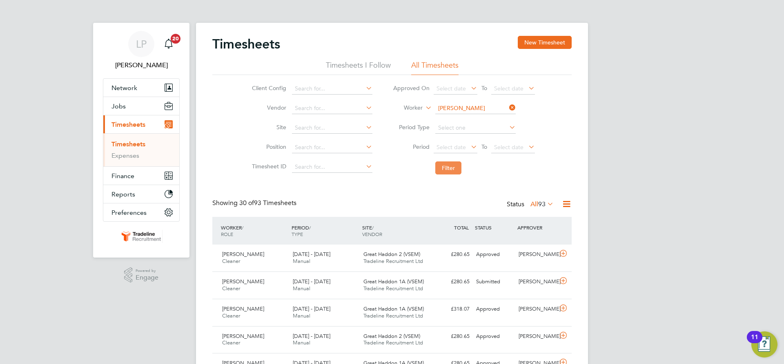
click at [446, 171] on button "Filter" at bounding box center [448, 168] width 26 height 13
click at [349, 260] on div "[DATE] - [DATE] Manual" at bounding box center [324, 258] width 71 height 20
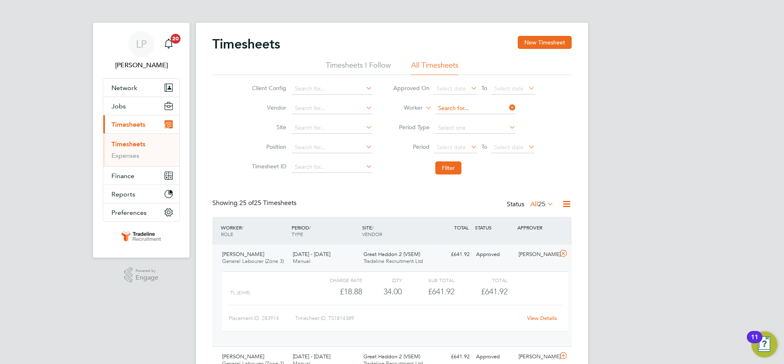
drag, startPoint x: 475, startPoint y: 105, endPoint x: 465, endPoint y: 105, distance: 10.2
click at [475, 105] on input at bounding box center [475, 108] width 80 height 11
click at [463, 125] on li "[PERSON_NAME] er" at bounding box center [474, 130] width 81 height 11
type input "[PERSON_NAME]"
click at [469, 109] on input at bounding box center [475, 108] width 80 height 11
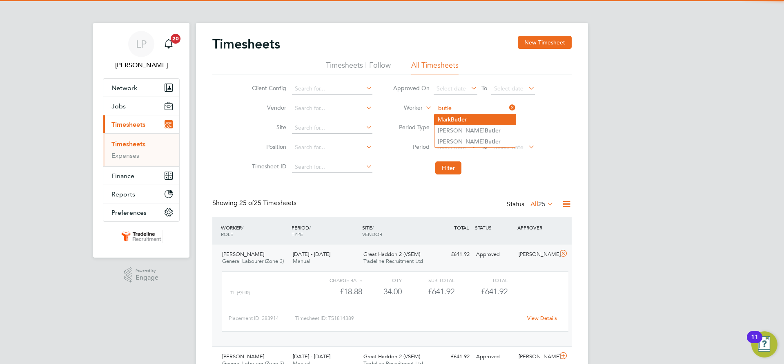
click at [464, 124] on li "[PERSON_NAME] r" at bounding box center [474, 119] width 81 height 11
type input "[PERSON_NAME]"
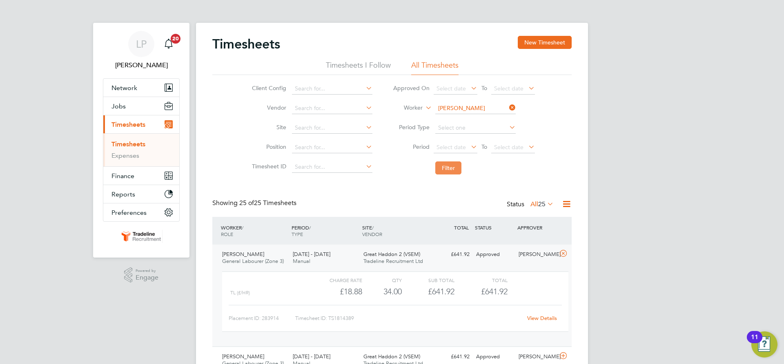
click at [440, 170] on button "Filter" at bounding box center [448, 168] width 26 height 13
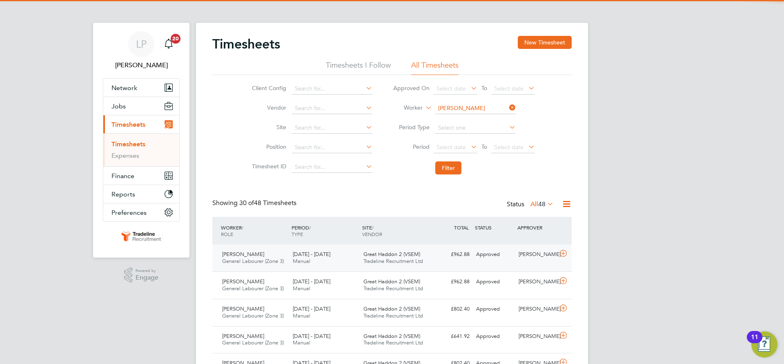
click at [442, 261] on div "£962.88 Approved" at bounding box center [451, 254] width 42 height 13
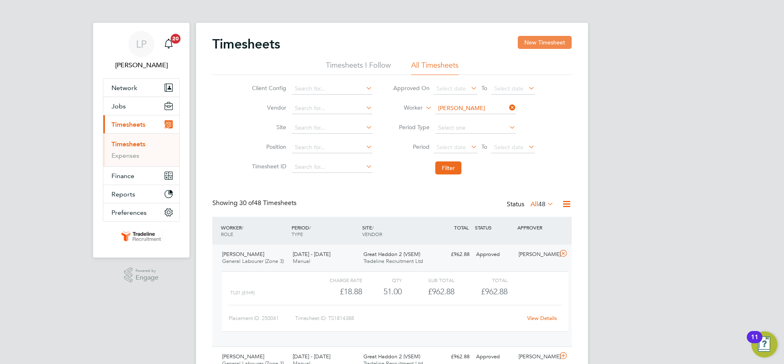
click at [550, 41] on button "New Timesheet" at bounding box center [545, 42] width 54 height 13
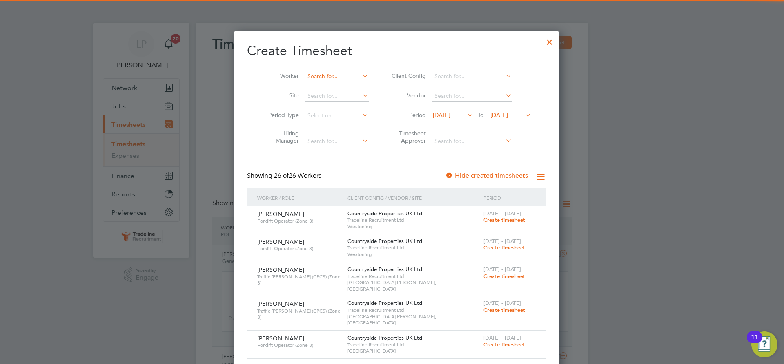
click at [328, 78] on input at bounding box center [336, 76] width 64 height 11
click at [325, 84] on li "[PERSON_NAME] Dun [PERSON_NAME]" at bounding box center [336, 87] width 75 height 11
type input "[PERSON_NAME]"
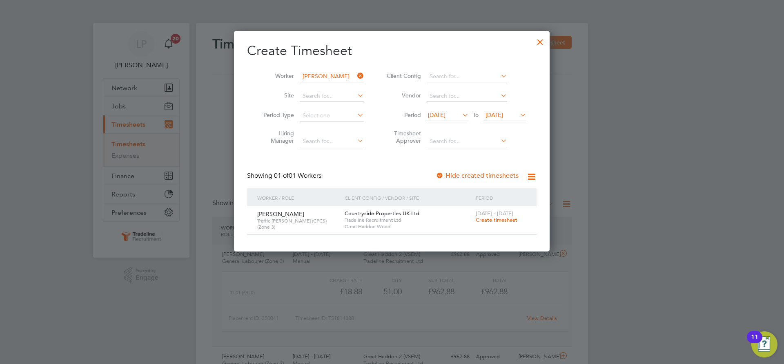
click at [495, 220] on span "Create timesheet" at bounding box center [496, 220] width 42 height 7
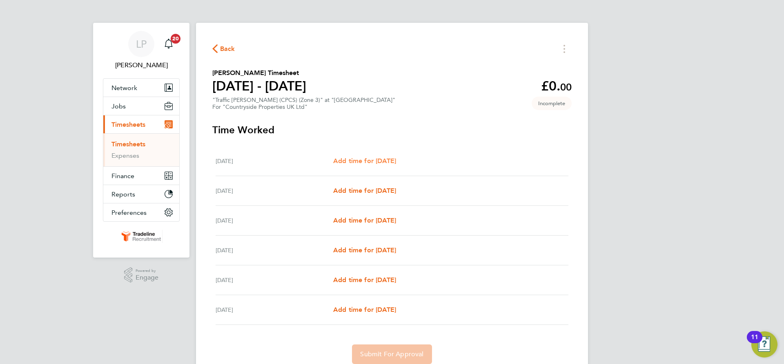
click at [370, 159] on span "Add time for [DATE]" at bounding box center [364, 161] width 63 height 8
select select "30"
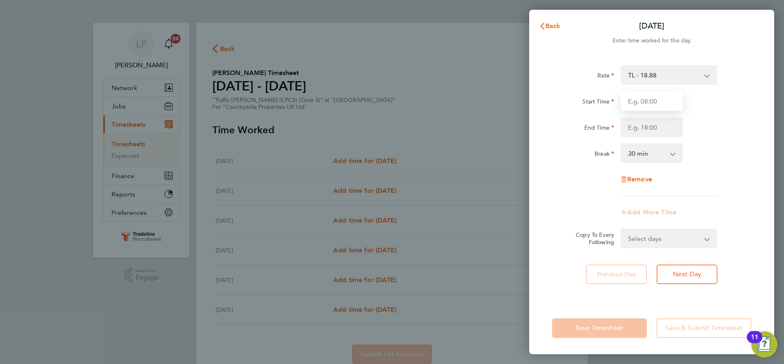
click at [658, 104] on input "Start Time" at bounding box center [651, 101] width 62 height 20
type input "07:00"
drag, startPoint x: 660, startPoint y: 129, endPoint x: 661, endPoint y: 134, distance: 5.6
click at [660, 129] on input "End Time" at bounding box center [651, 128] width 62 height 20
type input "16:30"
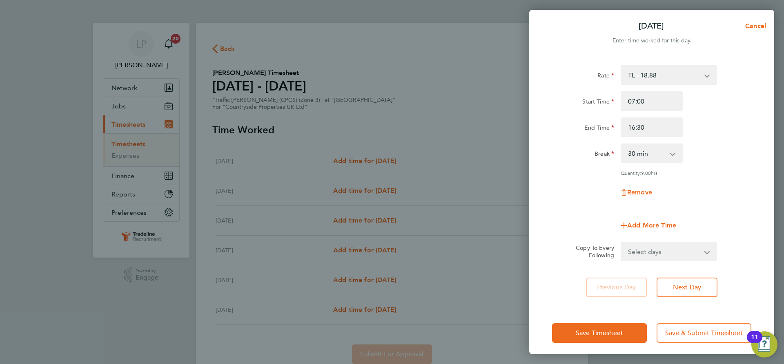
click at [709, 152] on div "Break 0 min 15 min 30 min 45 min 60 min 75 min 90 min" at bounding box center [652, 154] width 206 height 20
click at [693, 240] on form "Rate TL - 18.88 Start Time 07:00 End Time 16:30 Break 0 min 15 min 30 min 45 mi…" at bounding box center [651, 163] width 199 height 196
click at [689, 252] on select "Select days Day Weekday (Mon-Fri) Weekend (Sat-Sun) [DATE] [DATE] [DATE] [DATE]…" at bounding box center [664, 252] width 86 height 18
select select "WEEKDAY"
click at [621, 243] on select "Select days Day Weekday (Mon-Fri) Weekend (Sat-Sun) [DATE] [DATE] [DATE] [DATE]…" at bounding box center [664, 252] width 86 height 18
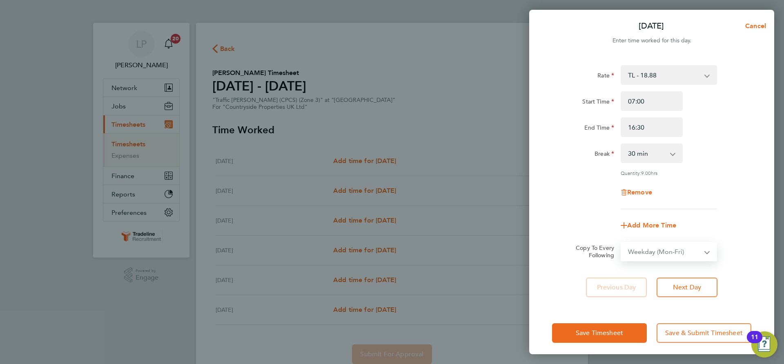
select select "[DATE]"
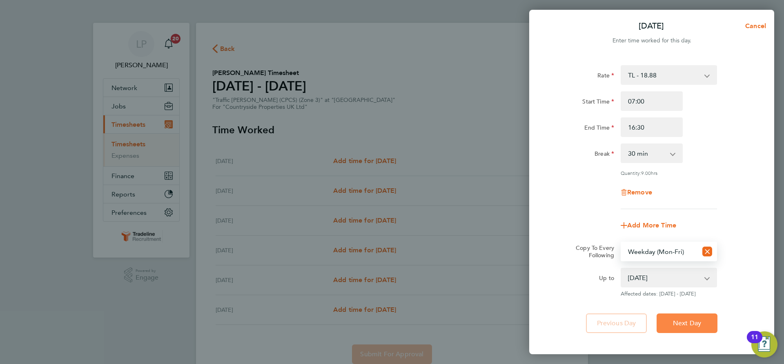
click at [688, 323] on span "Next Day" at bounding box center [687, 324] width 28 height 8
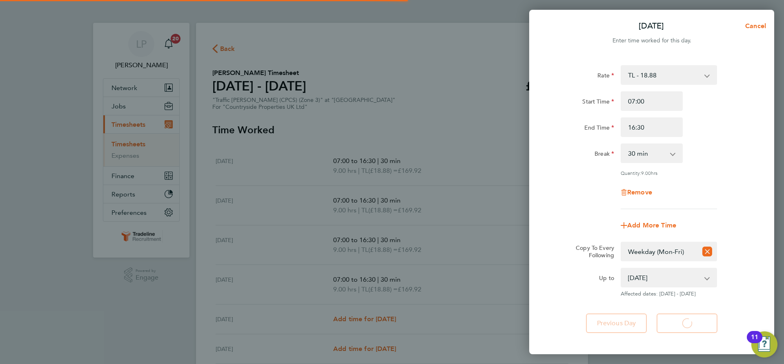
select select "30"
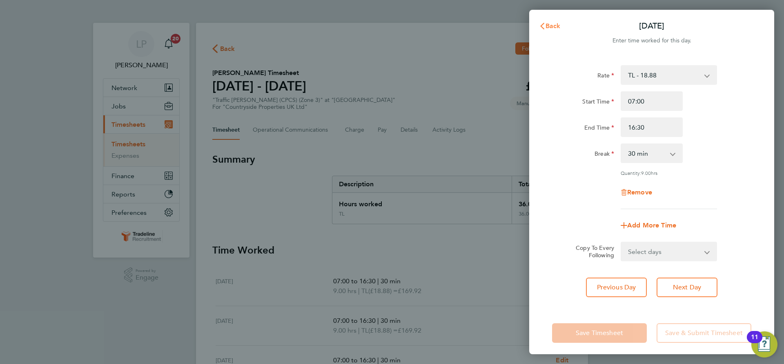
click at [543, 23] on icon "button" at bounding box center [542, 26] width 7 height 7
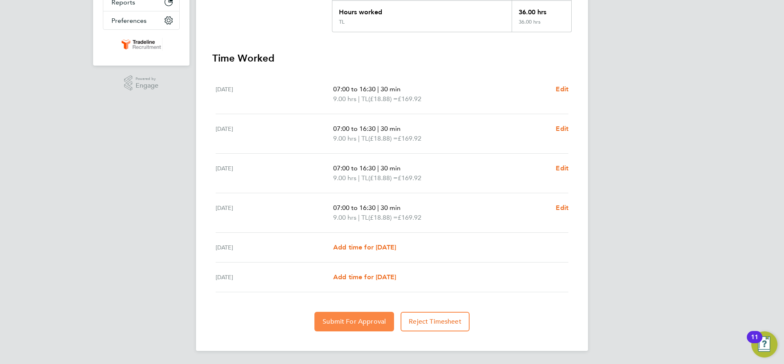
click at [356, 328] on button "Submit For Approval" at bounding box center [354, 322] width 80 height 20
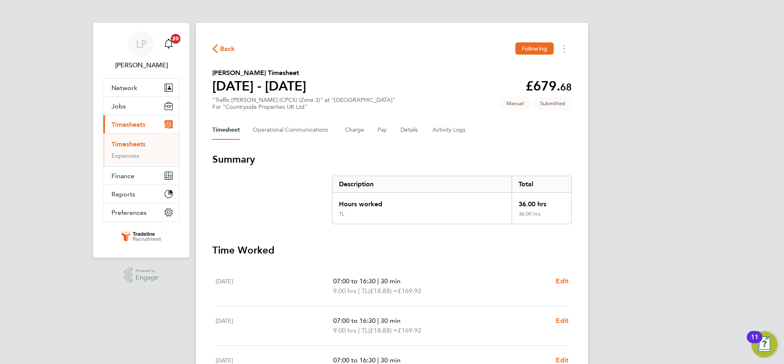
click at [119, 148] on link "Timesheets" at bounding box center [128, 144] width 34 height 8
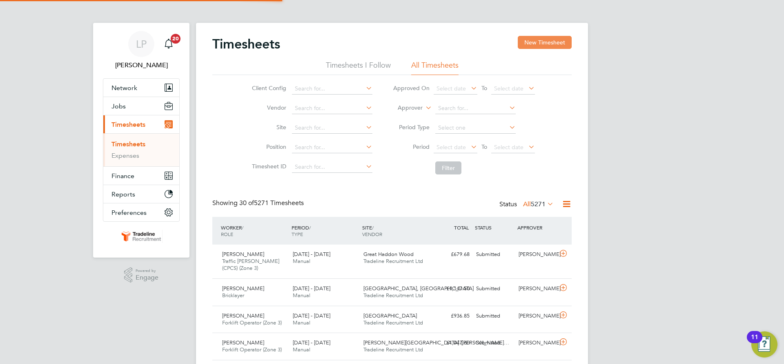
click at [542, 45] on button "New Timesheet" at bounding box center [545, 42] width 54 height 13
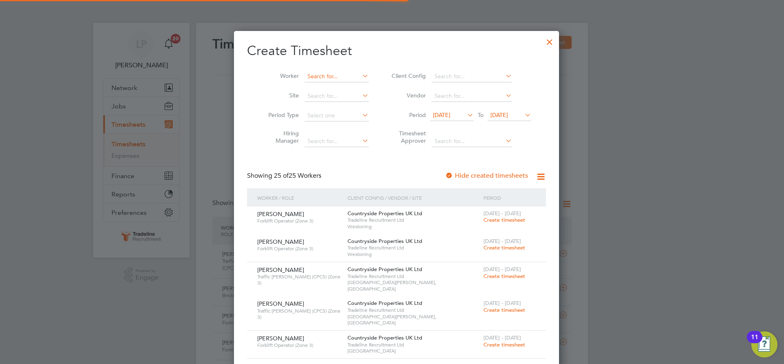
click at [335, 75] on input at bounding box center [336, 76] width 64 height 11
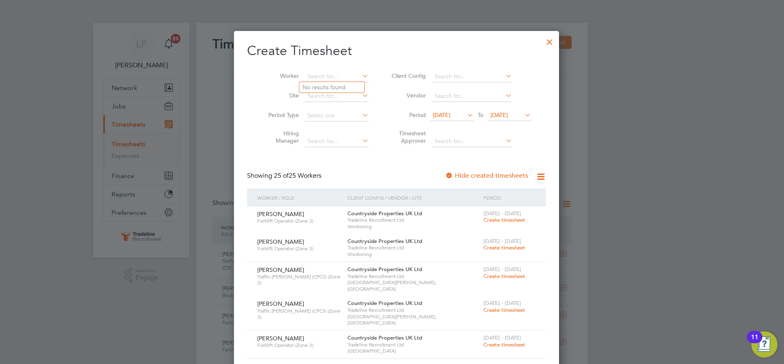
click at [542, 40] on div at bounding box center [549, 40] width 15 height 15
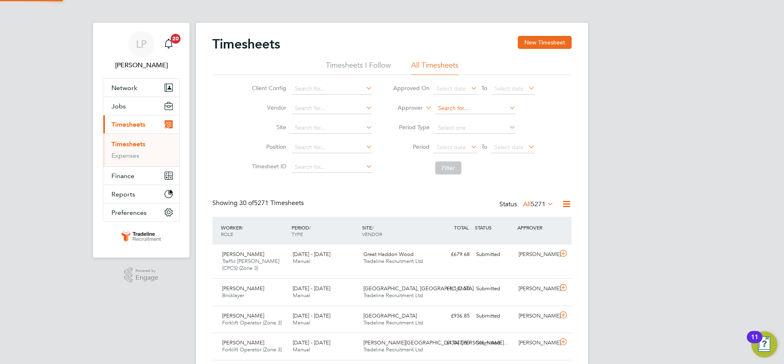
click at [459, 107] on input at bounding box center [475, 108] width 80 height 11
type input "dun"
click at [411, 110] on label "Approver" at bounding box center [404, 108] width 37 height 8
click at [412, 119] on li "Worker" at bounding box center [402, 117] width 40 height 11
click at [462, 111] on input at bounding box center [475, 108] width 80 height 11
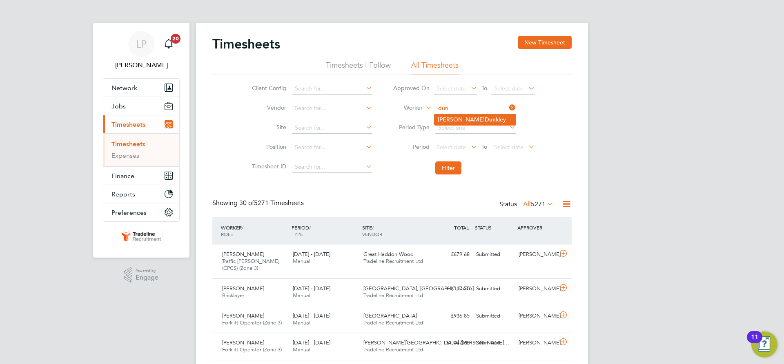
click at [484, 120] on b "Dun" at bounding box center [489, 119] width 11 height 7
type input "[PERSON_NAME]"
click at [450, 171] on button "Filter" at bounding box center [448, 168] width 26 height 13
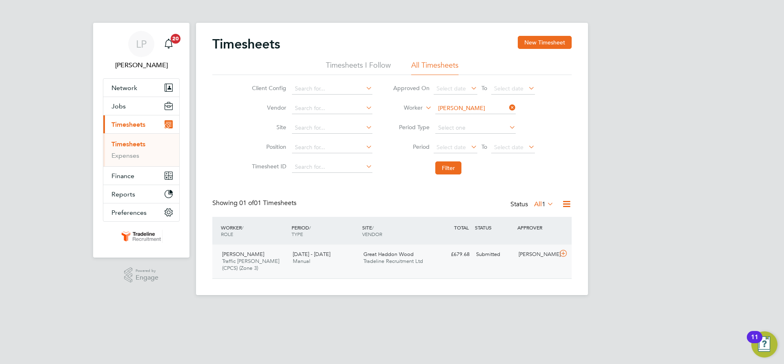
click at [371, 258] on span "Tradeline Recruitment Ltd" at bounding box center [393, 261] width 60 height 7
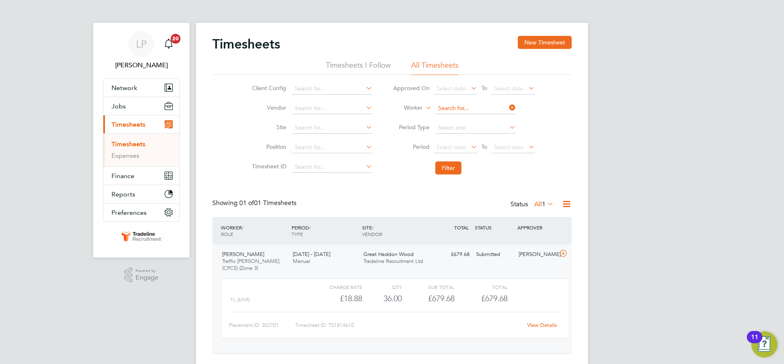
click at [470, 110] on input at bounding box center [475, 108] width 80 height 11
click at [484, 119] on b "Swee" at bounding box center [491, 119] width 14 height 7
type input "[PERSON_NAME]"
click at [453, 167] on button "Filter" at bounding box center [448, 168] width 26 height 13
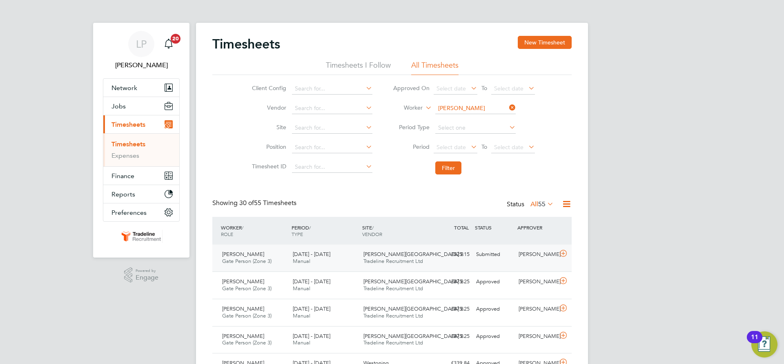
click at [396, 256] on span "[PERSON_NAME][GEOGRAPHIC_DATA] 8" at bounding box center [413, 254] width 100 height 7
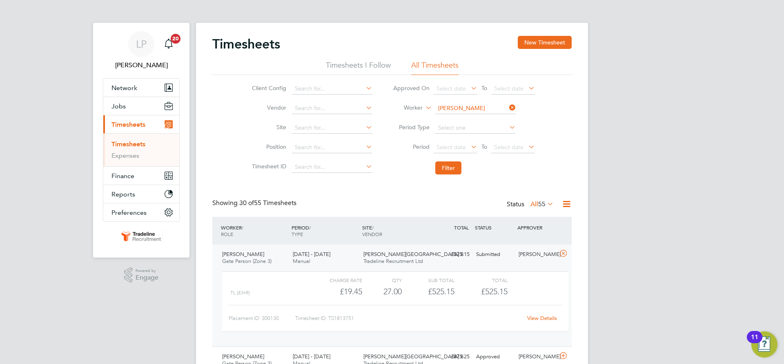
click at [396, 256] on span "[PERSON_NAME][GEOGRAPHIC_DATA] 8" at bounding box center [413, 254] width 100 height 7
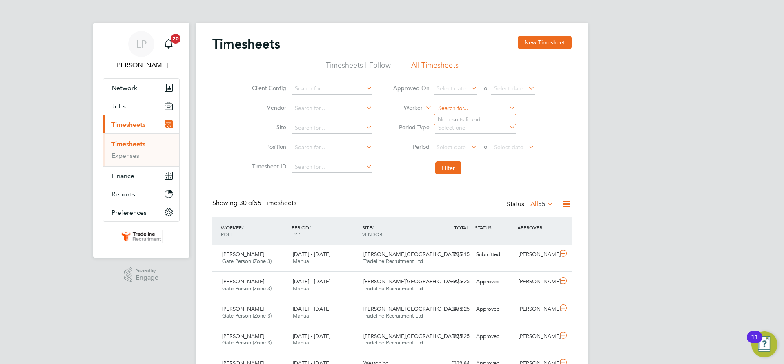
click at [462, 106] on input at bounding box center [475, 108] width 80 height 11
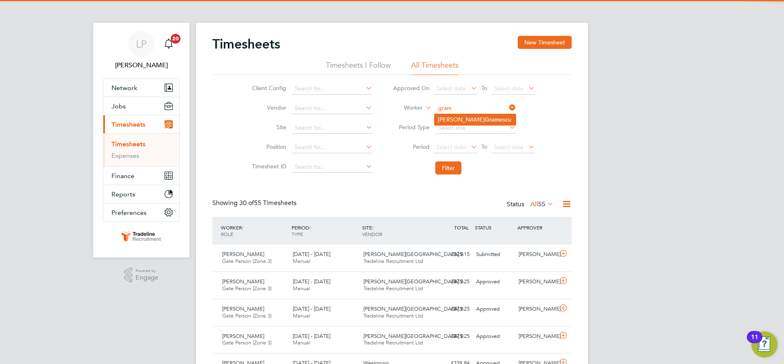
click at [484, 116] on b "Gram" at bounding box center [491, 119] width 15 height 7
type input "[PERSON_NAME]"
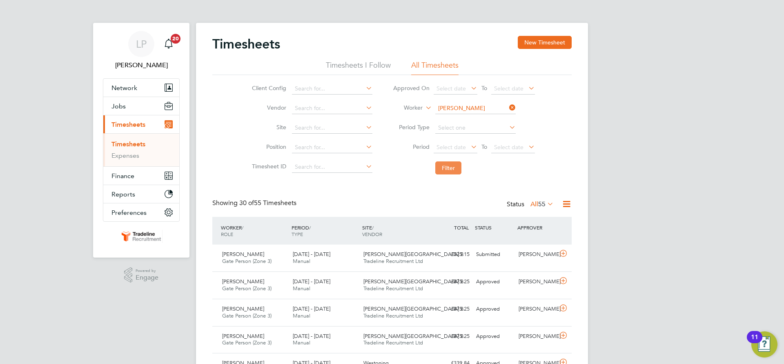
click at [442, 169] on button "Filter" at bounding box center [448, 168] width 26 height 13
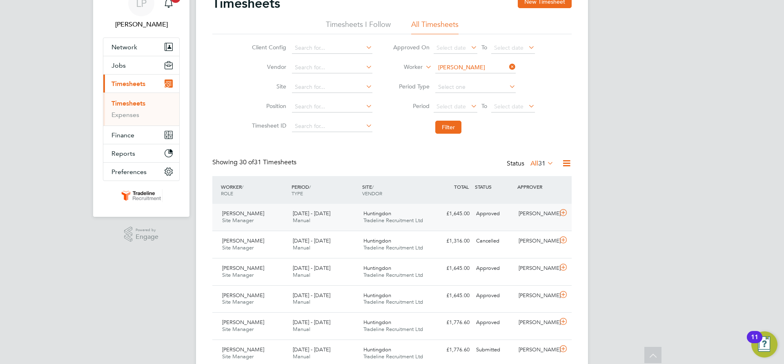
click at [396, 213] on div "Huntingdon Tradeline Recruitment Ltd" at bounding box center [395, 217] width 71 height 20
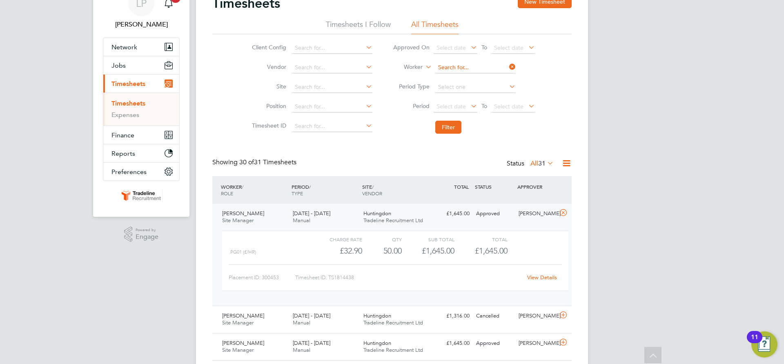
click at [458, 65] on input at bounding box center [475, 67] width 80 height 11
click at [460, 78] on li "[PERSON_NAME] [PERSON_NAME]" at bounding box center [474, 78] width 81 height 11
type input "[PERSON_NAME]"
click at [454, 124] on button "Filter" at bounding box center [448, 127] width 26 height 13
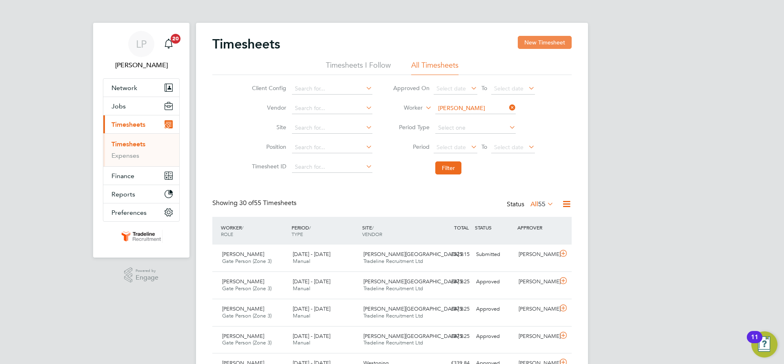
click at [540, 42] on button "New Timesheet" at bounding box center [545, 42] width 54 height 13
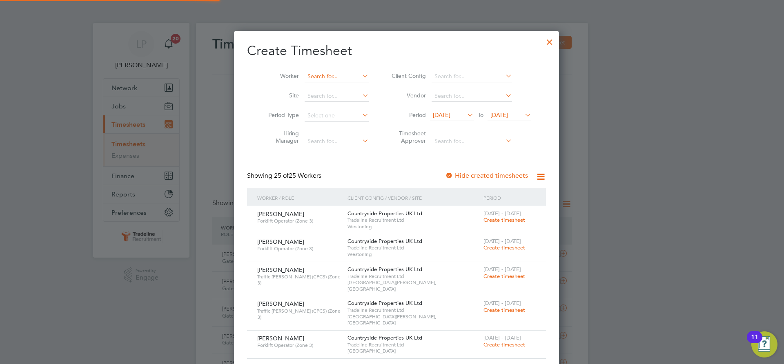
click at [329, 76] on input at bounding box center [336, 76] width 64 height 11
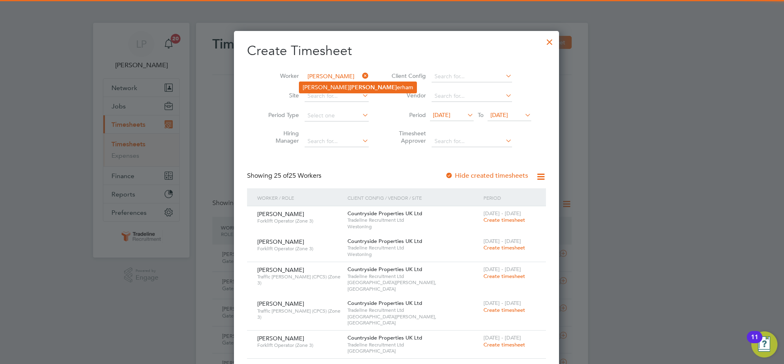
click at [349, 86] on b "[PERSON_NAME]" at bounding box center [372, 87] width 47 height 7
type input "[PERSON_NAME]"
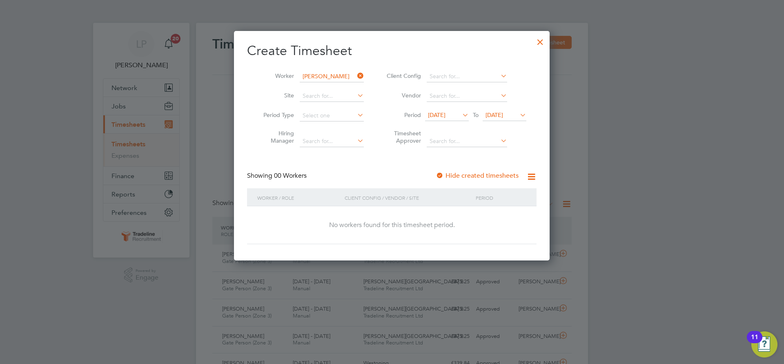
click at [441, 175] on div at bounding box center [439, 176] width 8 height 8
click at [503, 115] on span "[DATE]" at bounding box center [494, 114] width 18 height 7
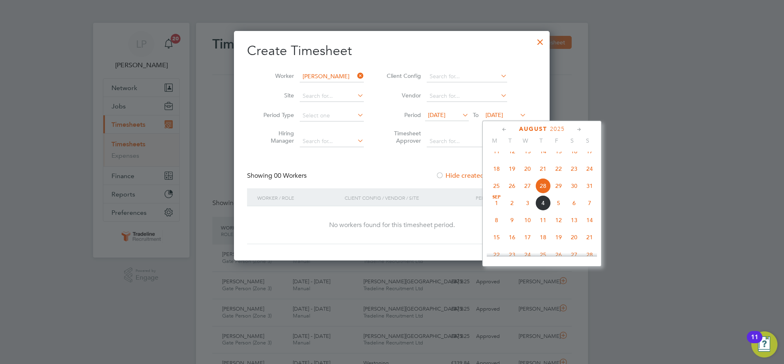
click at [555, 228] on span "12" at bounding box center [559, 221] width 16 height 16
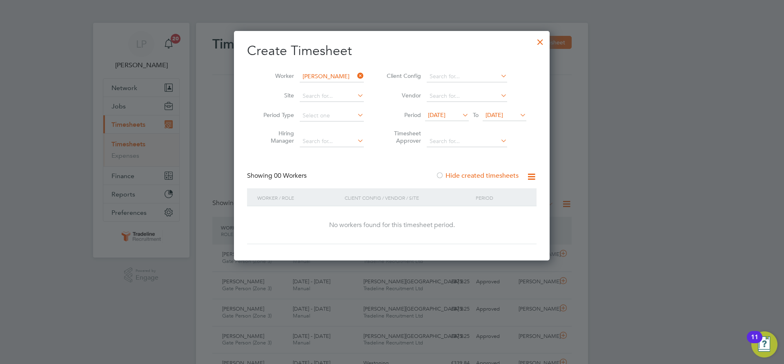
click at [540, 45] on div at bounding box center [540, 40] width 15 height 15
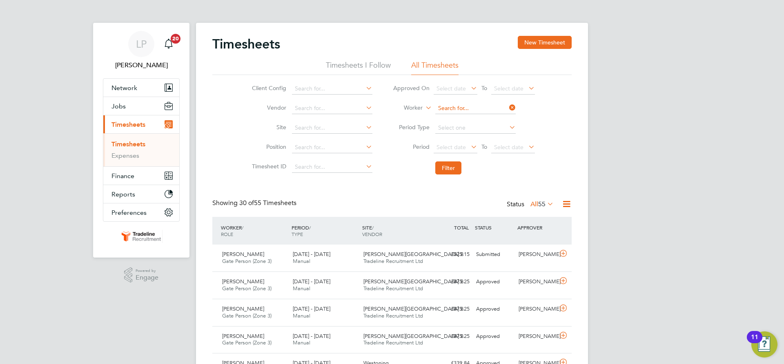
click at [467, 107] on input at bounding box center [475, 108] width 80 height 11
click at [458, 143] on li "Constantin Cos oana" at bounding box center [474, 141] width 81 height 11
type input "[PERSON_NAME]"
click at [444, 172] on button "Filter" at bounding box center [448, 168] width 26 height 13
click at [466, 107] on input at bounding box center [475, 108] width 80 height 11
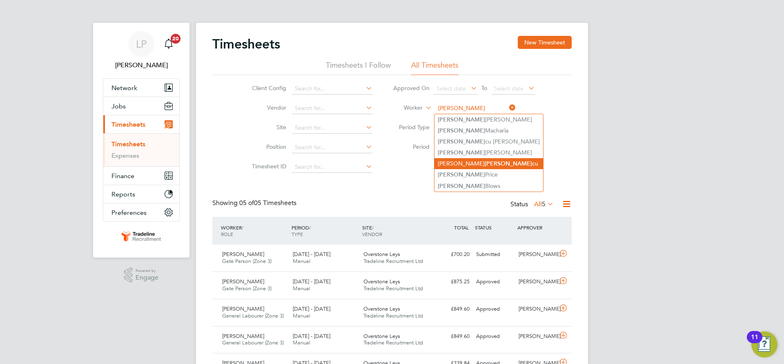
click at [468, 163] on li "[PERSON_NAME] cu" at bounding box center [488, 163] width 109 height 11
type input "[PERSON_NAME]"
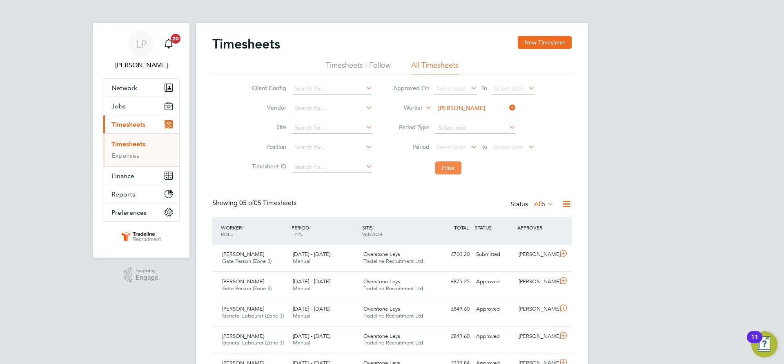
click at [444, 171] on button "Filter" at bounding box center [448, 168] width 26 height 13
click at [411, 261] on span "Tradeline Recruitment Ltd" at bounding box center [393, 261] width 60 height 7
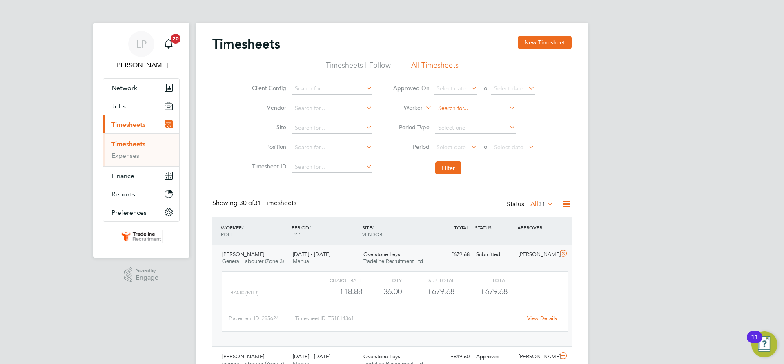
click at [488, 104] on input at bounding box center [475, 108] width 80 height 11
click at [484, 121] on b "Laza" at bounding box center [490, 119] width 12 height 7
type input "Florin-[PERSON_NAME]"
click at [450, 169] on button "Filter" at bounding box center [448, 168] width 26 height 13
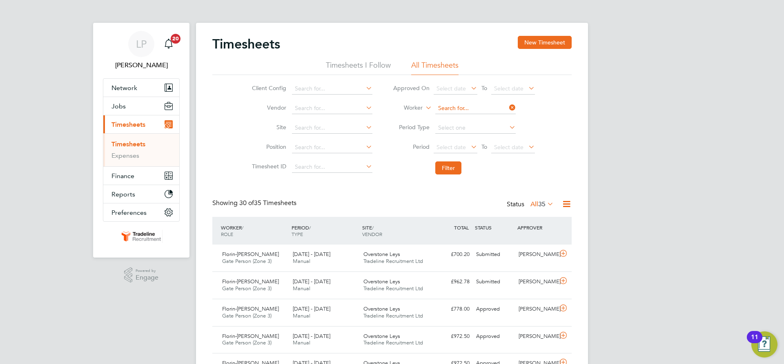
click at [471, 108] on input at bounding box center [475, 108] width 80 height 11
click at [484, 119] on b "Mca" at bounding box center [489, 119] width 11 height 7
type input "[PERSON_NAME]"
click at [452, 171] on button "Filter" at bounding box center [448, 168] width 26 height 13
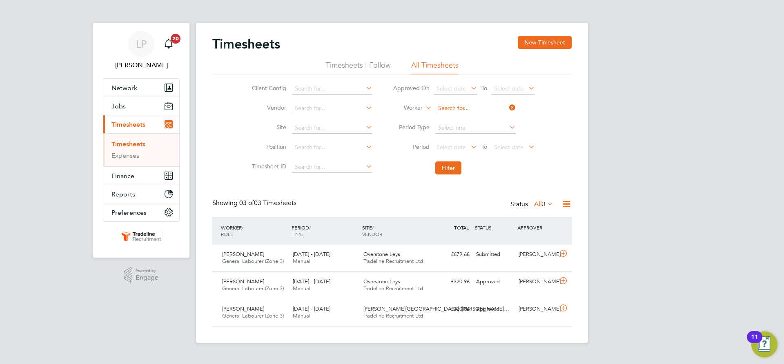
click at [473, 107] on input at bounding box center [475, 108] width 80 height 11
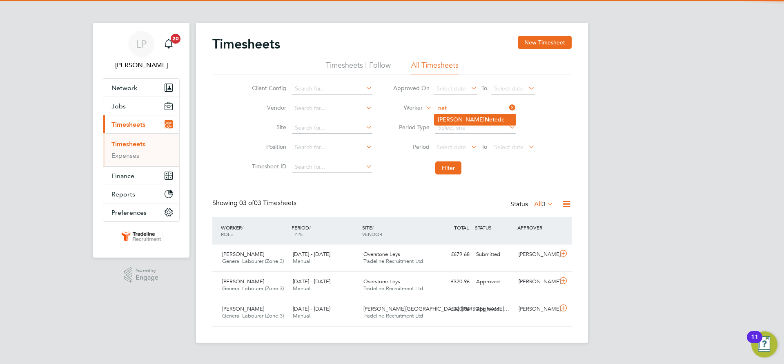
click at [473, 116] on li "[PERSON_NAME]" at bounding box center [474, 119] width 81 height 11
type input "[PERSON_NAME]"
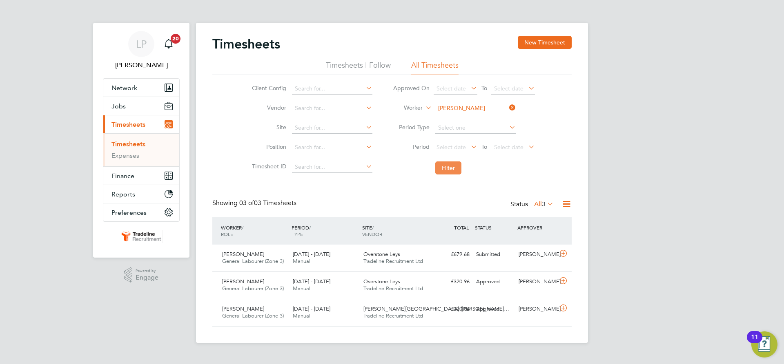
click at [449, 167] on button "Filter" at bounding box center [448, 168] width 26 height 13
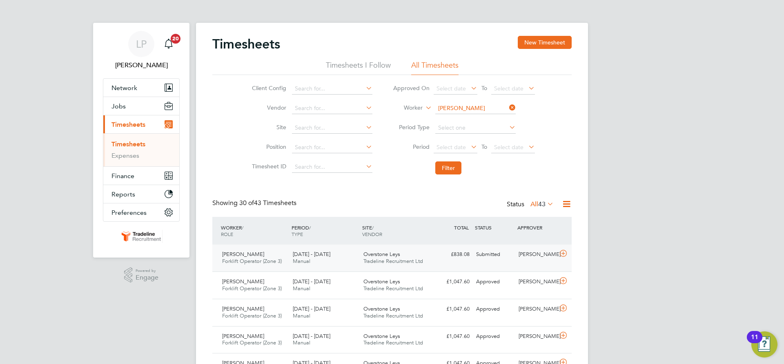
click at [418, 254] on div "Overstone Leys Tradeline Recruitment Ltd" at bounding box center [395, 258] width 71 height 20
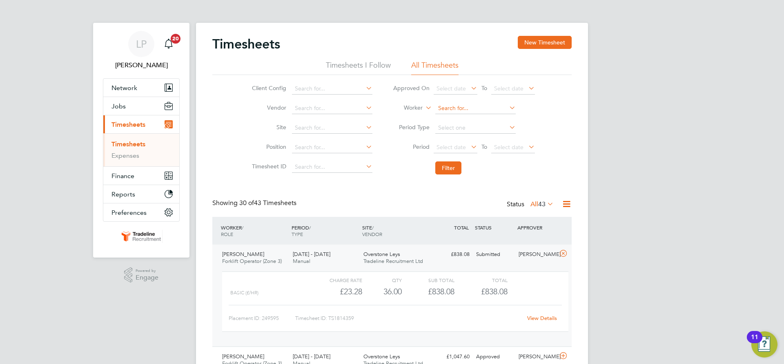
click at [479, 107] on input at bounding box center [475, 108] width 80 height 11
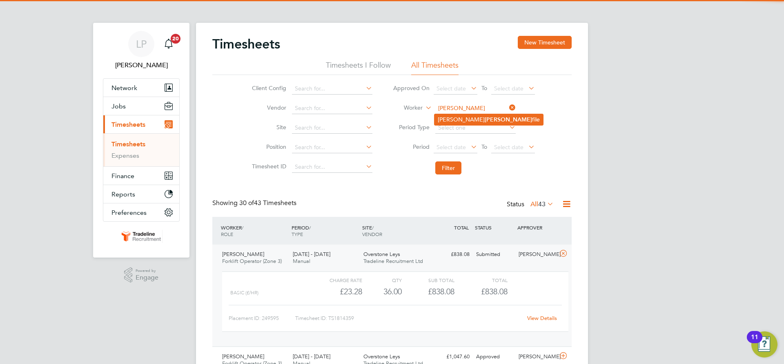
click at [475, 120] on li "[PERSON_NAME] [PERSON_NAME] file" at bounding box center [488, 119] width 109 height 11
type input "Aurelian-[PERSON_NAME]"
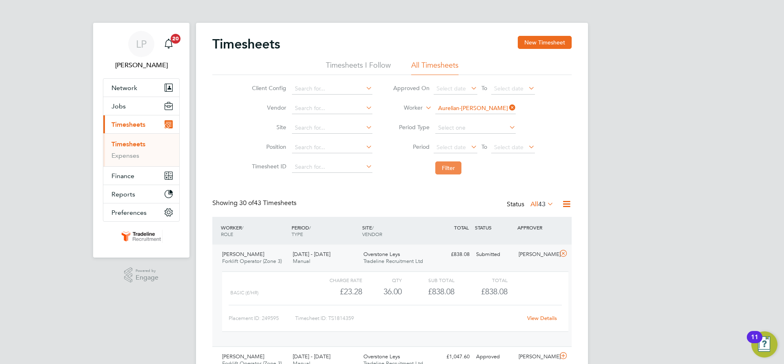
click at [444, 167] on button "Filter" at bounding box center [448, 168] width 26 height 13
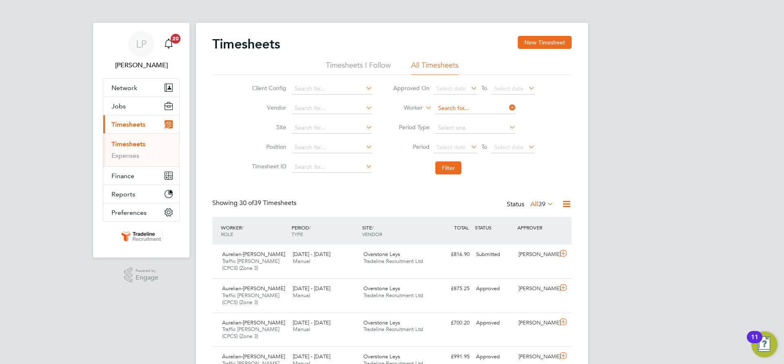
click at [461, 107] on input at bounding box center [475, 108] width 80 height 11
click at [474, 149] on li "[PERSON_NAME] esteny" at bounding box center [474, 152] width 81 height 11
type input "[PERSON_NAME]"
click at [453, 168] on button "Filter" at bounding box center [448, 168] width 26 height 13
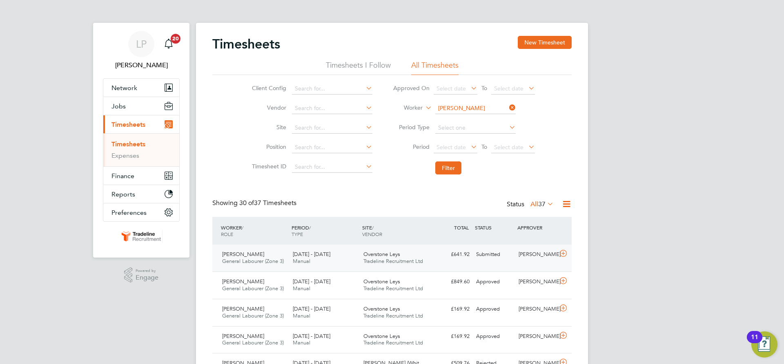
click at [367, 255] on span "Overstone Leys" at bounding box center [381, 254] width 37 height 7
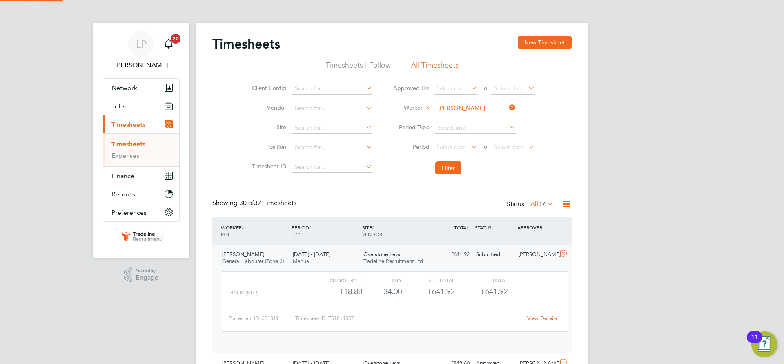
click at [367, 255] on span "Overstone Leys" at bounding box center [381, 254] width 37 height 7
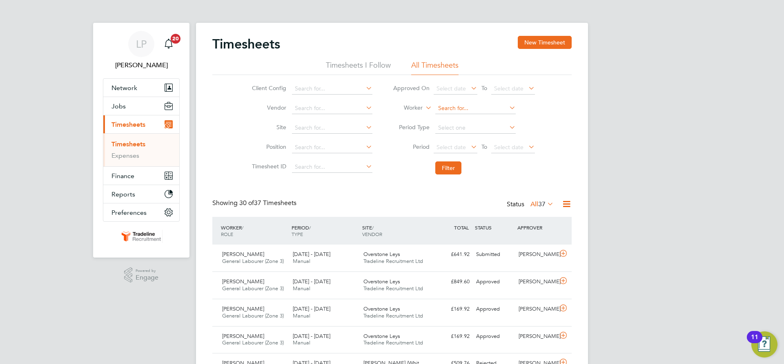
click at [447, 110] on input at bounding box center [475, 108] width 80 height 11
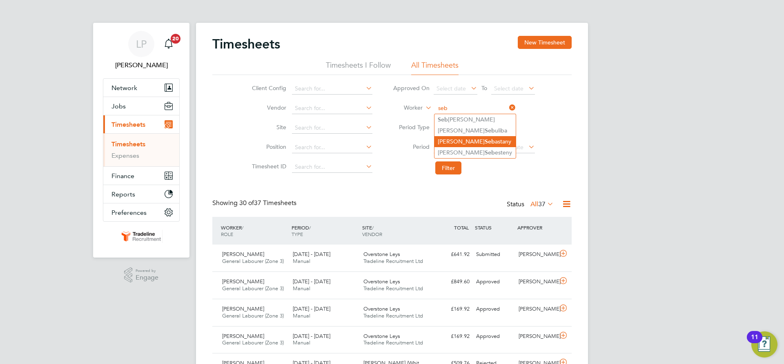
click at [484, 142] on b "Seb" at bounding box center [489, 141] width 10 height 7
type input "[PERSON_NAME]"
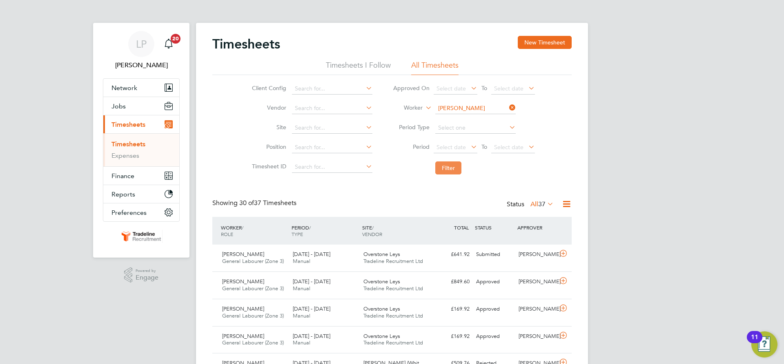
click at [450, 168] on button "Filter" at bounding box center [448, 168] width 26 height 13
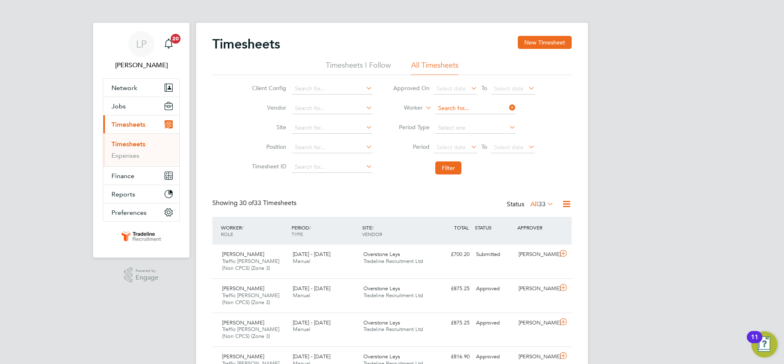
click at [468, 105] on input at bounding box center [475, 108] width 80 height 11
click at [484, 117] on b "Serb" at bounding box center [490, 119] width 12 height 7
type input "[PERSON_NAME]"
click at [451, 170] on button "Filter" at bounding box center [448, 168] width 26 height 13
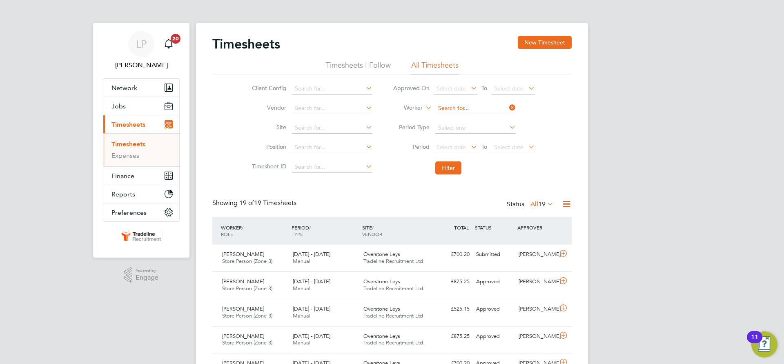
click at [460, 105] on input at bounding box center [475, 108] width 80 height 11
click at [472, 130] on li "[PERSON_NAME] ile" at bounding box center [474, 130] width 81 height 11
type input "[PERSON_NAME]"
click at [446, 170] on button "Filter" at bounding box center [448, 168] width 26 height 13
click at [442, 258] on div "£838.08 Submitted" at bounding box center [451, 254] width 42 height 13
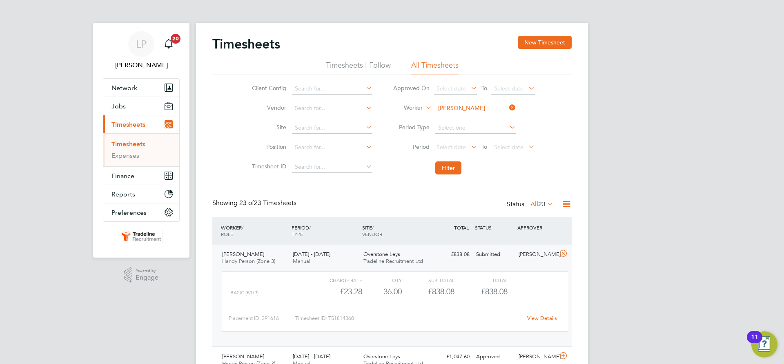
click at [442, 258] on div "£838.08 Submitted" at bounding box center [451, 254] width 42 height 13
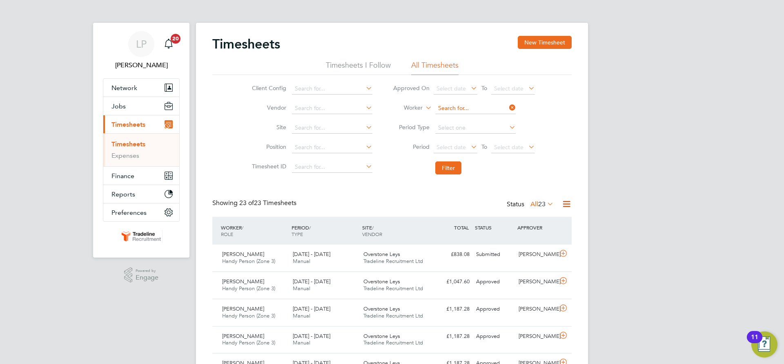
click at [467, 111] on input at bounding box center [475, 108] width 80 height 11
type input "c"
click at [457, 123] on li "[PERSON_NAME]" at bounding box center [484, 119] width 101 height 11
type input "[PERSON_NAME]"
click at [451, 168] on button "Filter" at bounding box center [448, 168] width 26 height 13
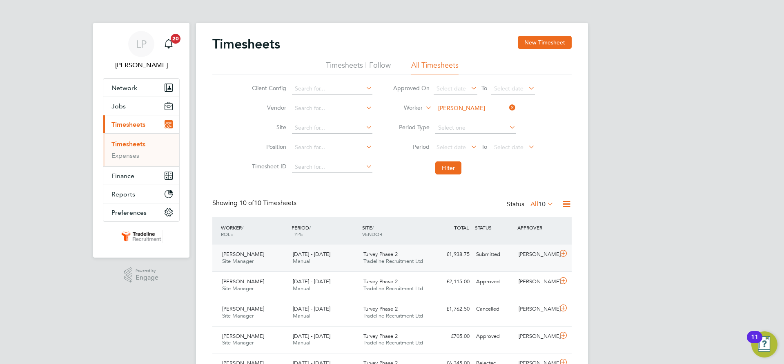
click at [413, 264] on span "Tradeline Recruitment Ltd" at bounding box center [393, 261] width 60 height 7
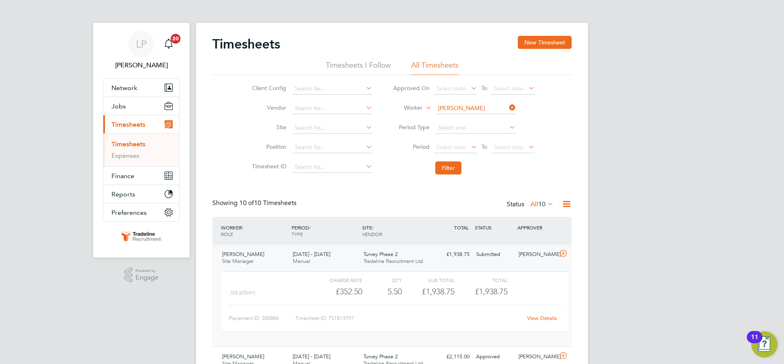
click at [413, 264] on span "Tradeline Recruitment Ltd" at bounding box center [393, 261] width 60 height 7
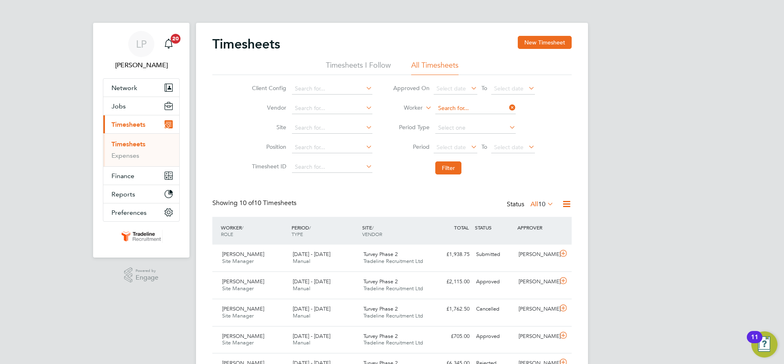
click at [466, 108] on input at bounding box center [475, 108] width 80 height 11
click at [484, 132] on b "Danil" at bounding box center [491, 130] width 14 height 7
type input "[PERSON_NAME]"
click at [458, 167] on button "Filter" at bounding box center [448, 168] width 26 height 13
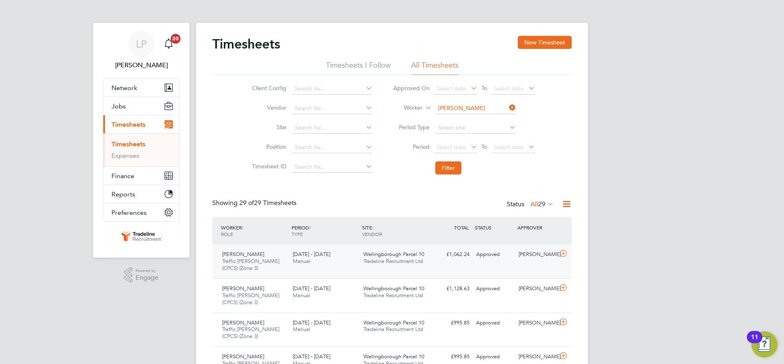
click at [397, 275] on div "[PERSON_NAME] Traffic [PERSON_NAME] (CPCS) (Zone 3) [DATE] - [DATE] [DATE] - [D…" at bounding box center [391, 262] width 359 height 34
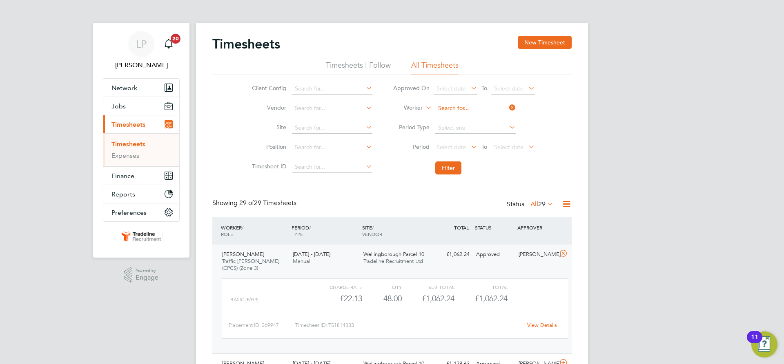
click at [466, 111] on input at bounding box center [475, 108] width 80 height 11
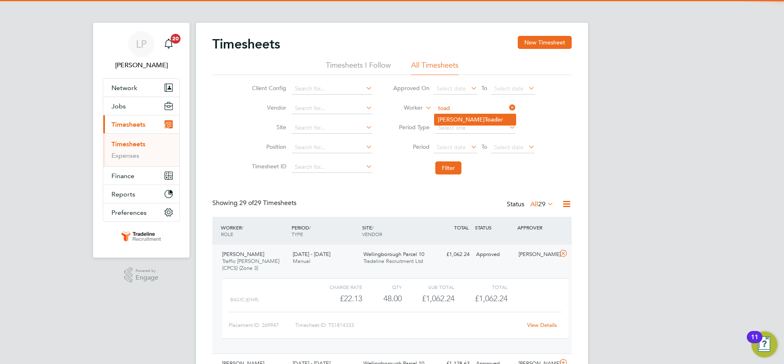
click at [462, 117] on li "[PERSON_NAME] er" at bounding box center [474, 119] width 81 height 11
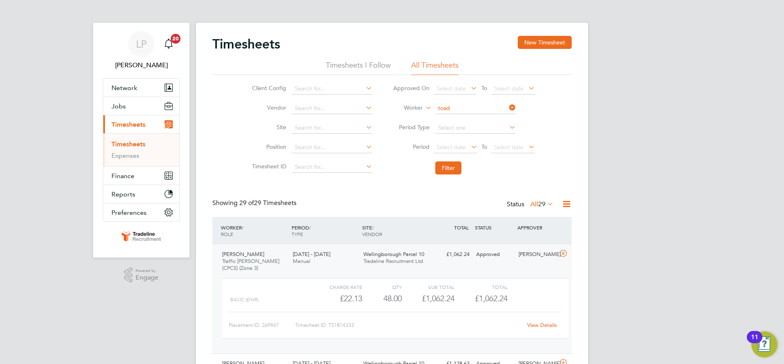
type input "[PERSON_NAME]"
click at [448, 165] on button "Filter" at bounding box center [448, 168] width 26 height 13
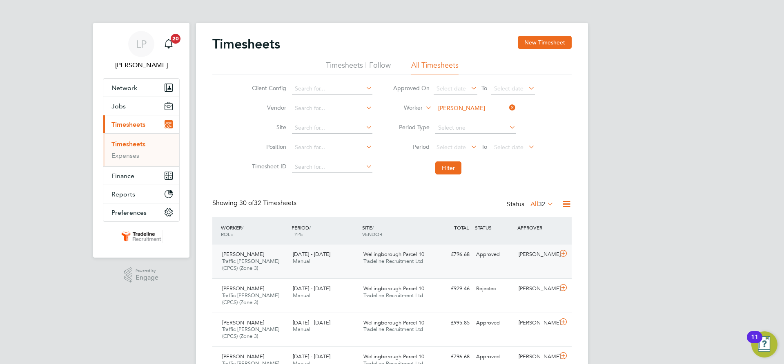
click at [461, 266] on div "[PERSON_NAME] Traffic [PERSON_NAME] (CPCS) (Zone 3) [DATE] - [DATE] [DATE] - [D…" at bounding box center [391, 262] width 359 height 34
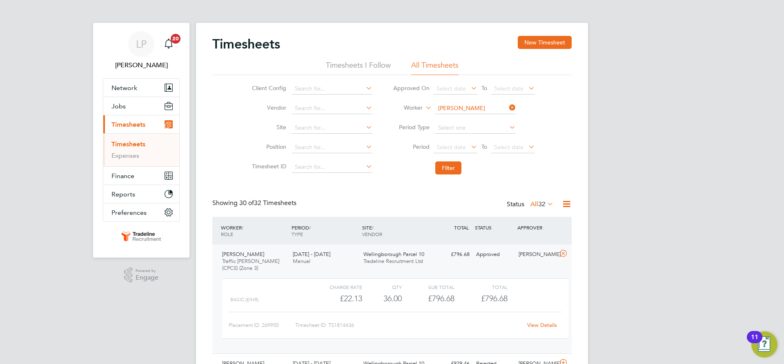
click at [468, 107] on input "[PERSON_NAME]" at bounding box center [475, 108] width 80 height 11
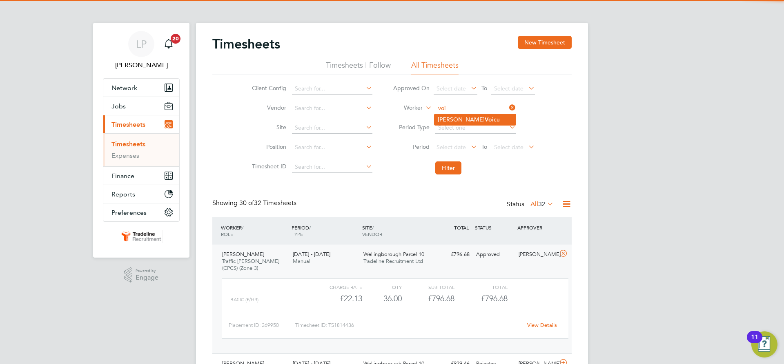
click at [484, 118] on b "Voi" at bounding box center [488, 119] width 9 height 7
type input "[PERSON_NAME]"
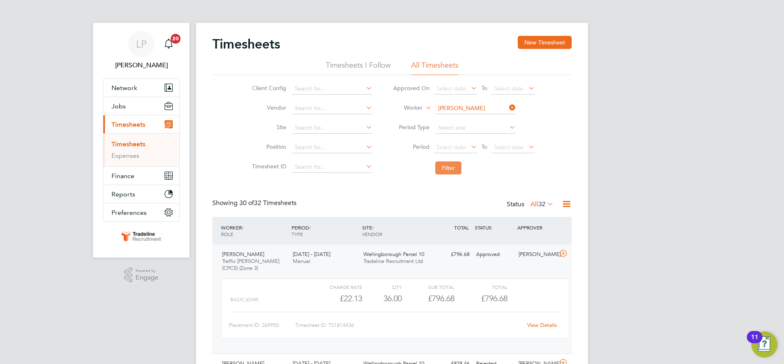
click at [455, 170] on button "Filter" at bounding box center [448, 168] width 26 height 13
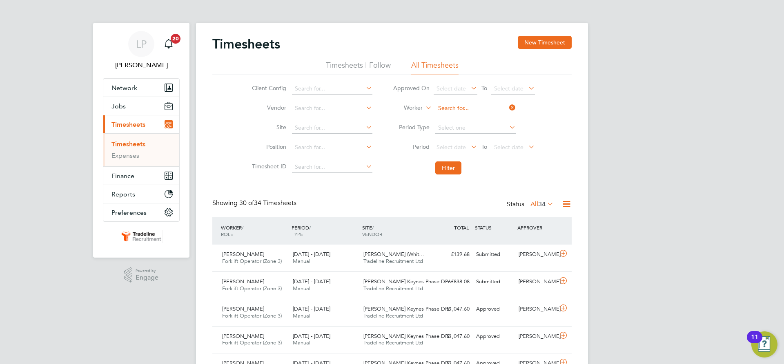
click at [453, 107] on input at bounding box center [475, 108] width 80 height 11
click at [477, 118] on li "[PERSON_NAME] [PERSON_NAME]" at bounding box center [490, 119] width 113 height 11
type input "[PERSON_NAME]"
click at [453, 170] on button "Filter" at bounding box center [448, 168] width 26 height 13
click at [471, 109] on input at bounding box center [475, 108] width 80 height 11
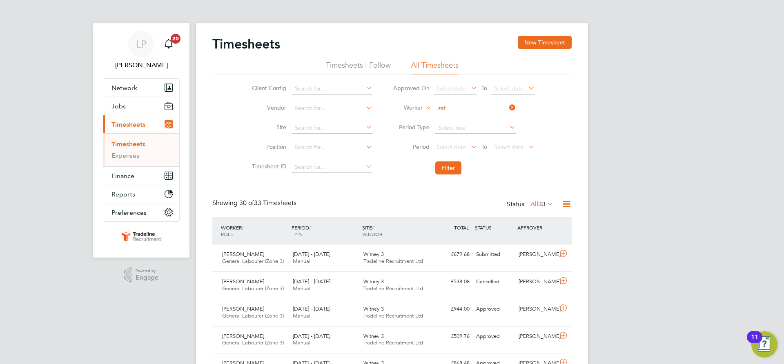
click at [471, 119] on li "[PERSON_NAME] on" at bounding box center [474, 119] width 81 height 11
type input "[PERSON_NAME]"
click at [445, 170] on button "Filter" at bounding box center [448, 168] width 26 height 13
click at [474, 109] on input at bounding box center [475, 108] width 80 height 11
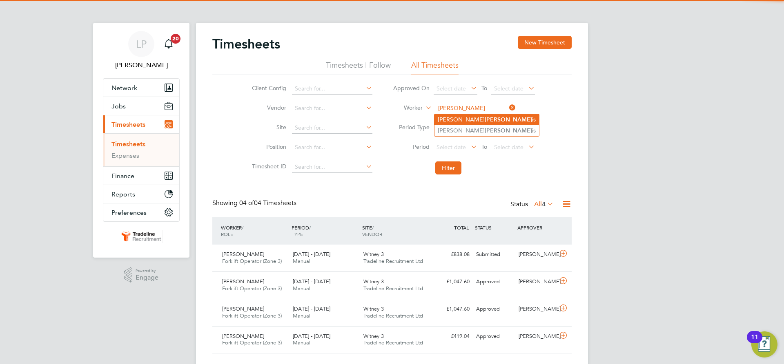
click at [465, 116] on li "[PERSON_NAME] is" at bounding box center [486, 119] width 104 height 11
type input "[PERSON_NAME]"
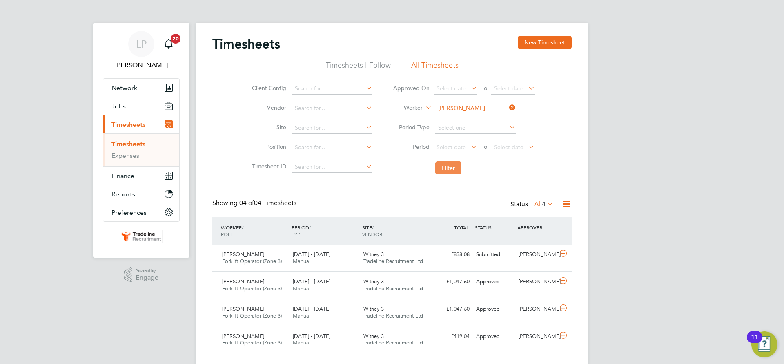
click at [454, 164] on button "Filter" at bounding box center [448, 168] width 26 height 13
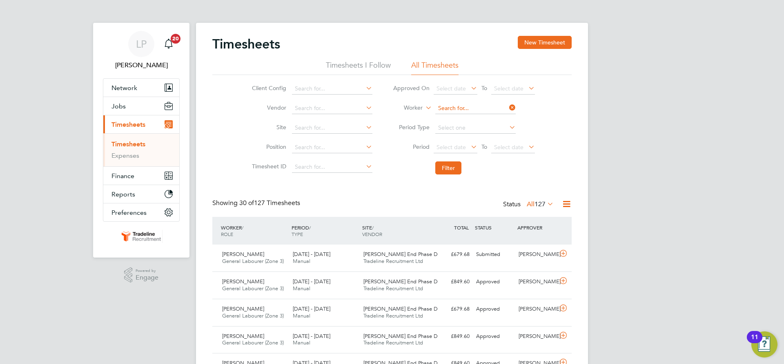
click at [464, 108] on input at bounding box center [475, 108] width 80 height 11
type input "ekan"
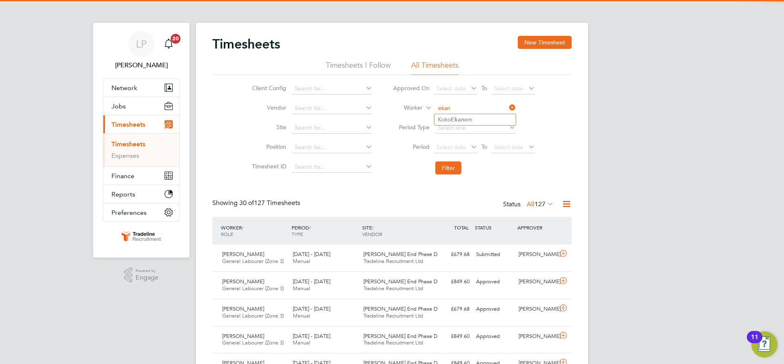
click at [464, 114] on ul "[PERSON_NAME] em" at bounding box center [475, 120] width 82 height 12
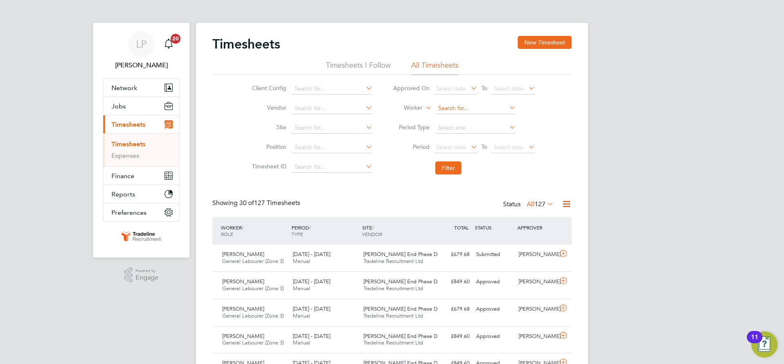
click at [471, 109] on input at bounding box center [475, 108] width 80 height 11
click at [475, 118] on li "Koko Eka nem" at bounding box center [474, 119] width 81 height 11
type input "[PERSON_NAME]"
click at [448, 169] on button "Filter" at bounding box center [448, 168] width 26 height 13
click at [457, 108] on input at bounding box center [475, 108] width 80 height 11
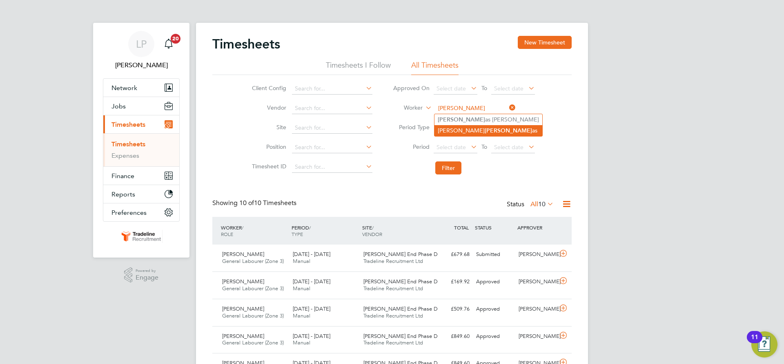
click at [484, 132] on b "[PERSON_NAME]" at bounding box center [507, 130] width 47 height 7
type input "[PERSON_NAME]"
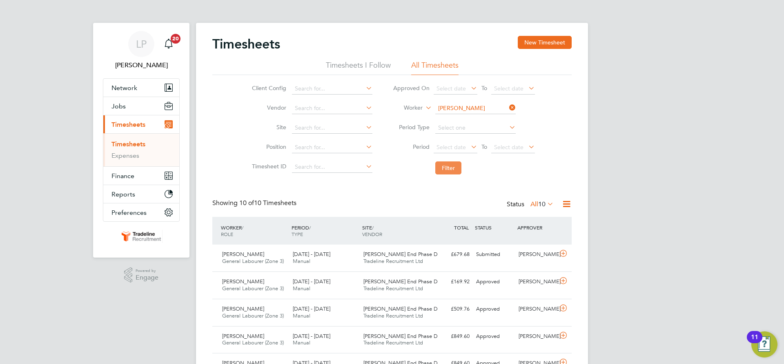
click at [445, 174] on button "Filter" at bounding box center [448, 168] width 26 height 13
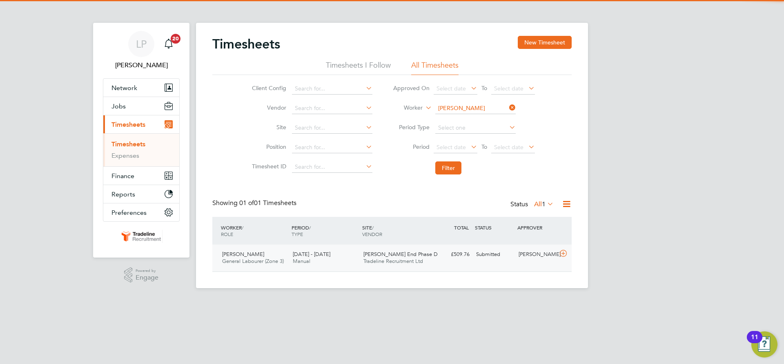
click at [451, 260] on div "£509.76 Submitted" at bounding box center [451, 254] width 42 height 13
